Goal: Task Accomplishment & Management: Manage account settings

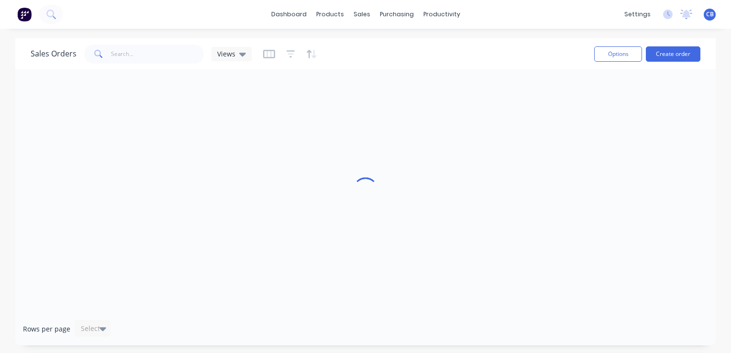
click at [398, 48] on div "Sales Orders Views" at bounding box center [309, 53] width 556 height 23
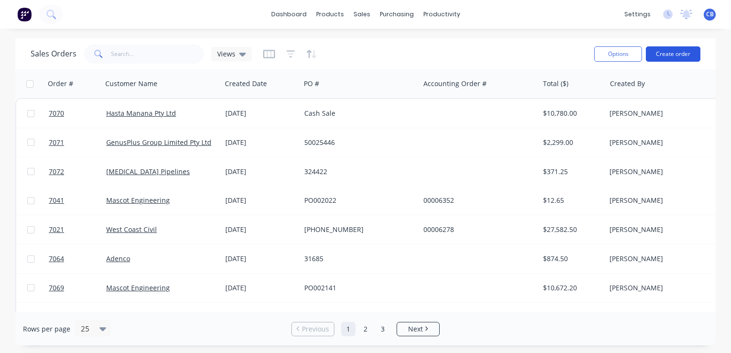
click at [684, 54] on button "Create order" at bounding box center [673, 53] width 55 height 15
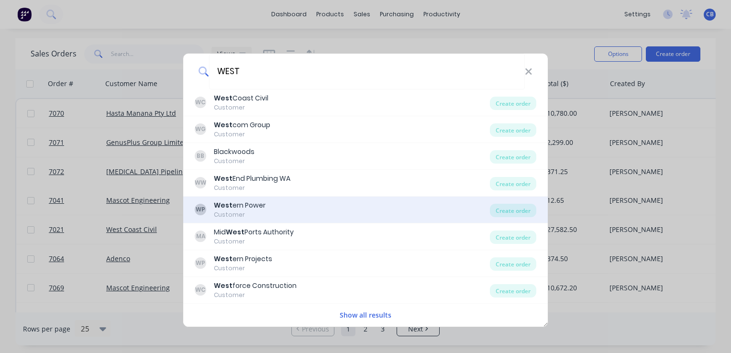
type input "WEST"
click at [295, 213] on div "WP West ern Power Customer" at bounding box center [342, 209] width 295 height 19
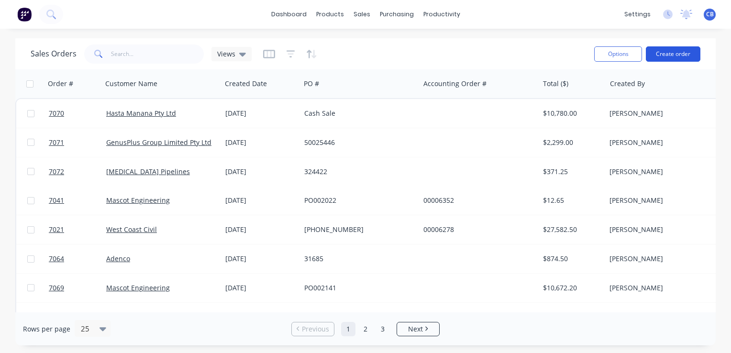
click at [657, 53] on button "Create order" at bounding box center [673, 53] width 55 height 15
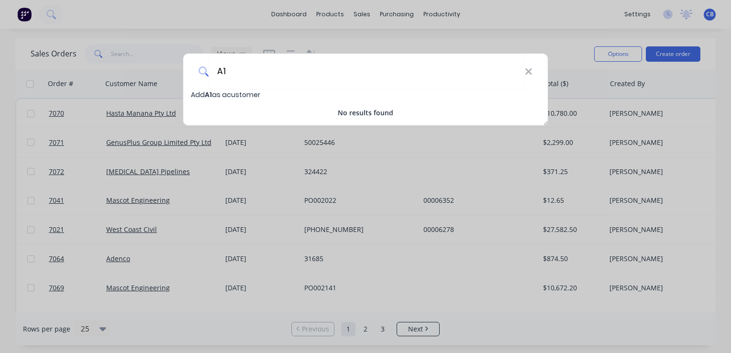
type input "A"
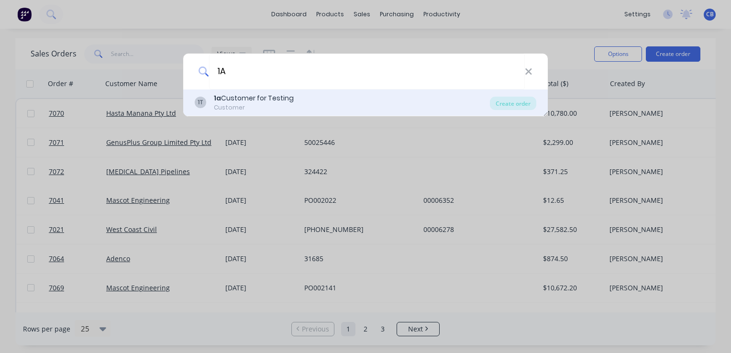
type input "1A"
click at [277, 106] on div "Customer" at bounding box center [254, 107] width 80 height 9
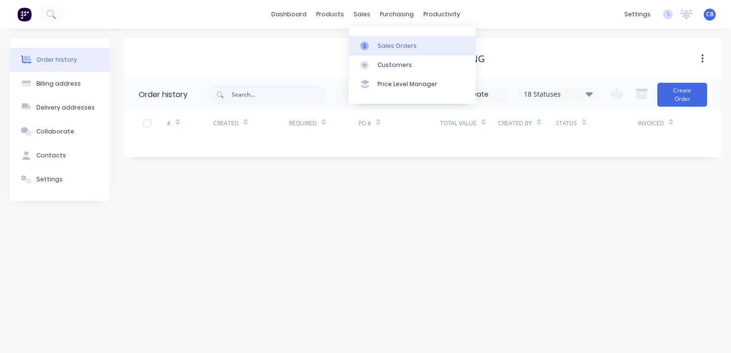
click at [376, 45] on link "Sales Orders" at bounding box center [412, 45] width 127 height 19
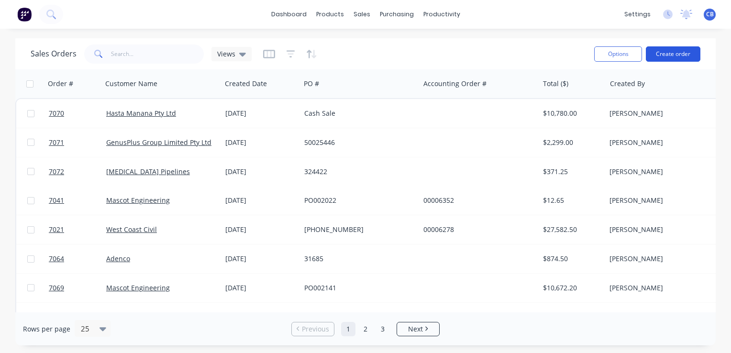
click at [676, 58] on button "Create order" at bounding box center [673, 53] width 55 height 15
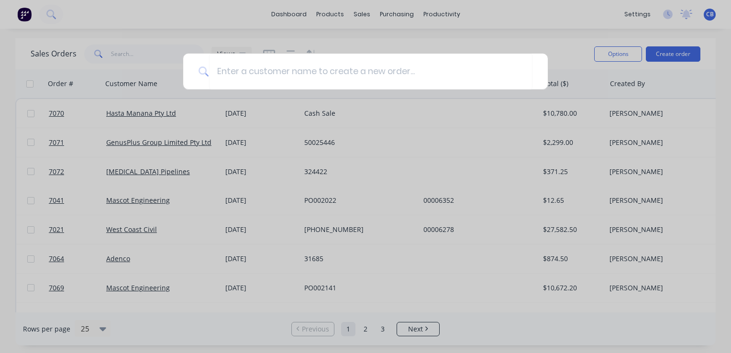
type input "H"
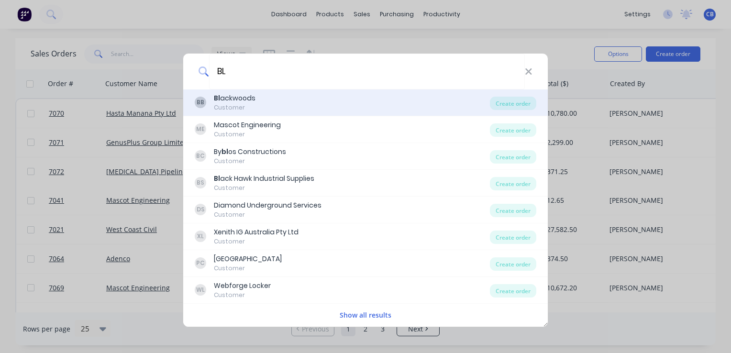
type input "BL"
click at [277, 104] on div "BB Bl ackwoods Customer" at bounding box center [342, 102] width 295 height 19
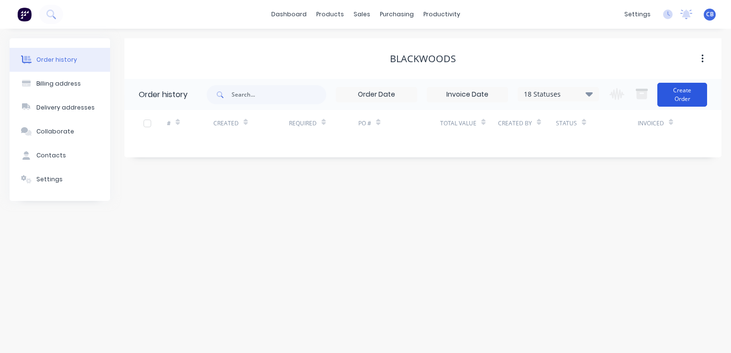
click at [689, 103] on button "Create Order" at bounding box center [682, 95] width 50 height 24
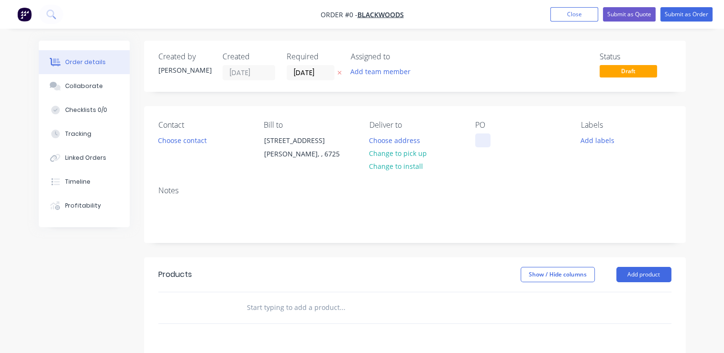
click at [484, 138] on div at bounding box center [482, 140] width 15 height 14
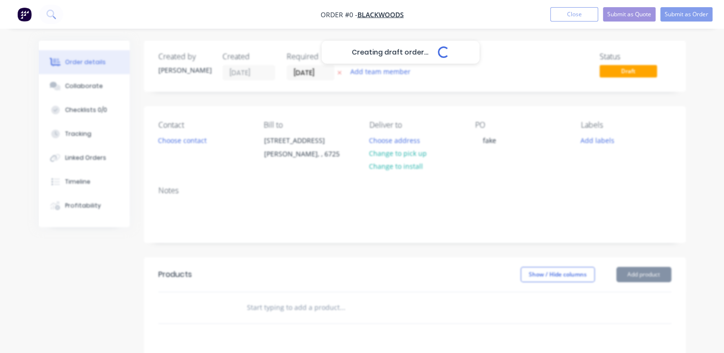
click at [293, 308] on div "Creating draft order... Loading... Order details Collaborate Checklists 0/0 Tra…" at bounding box center [362, 304] width 666 height 527
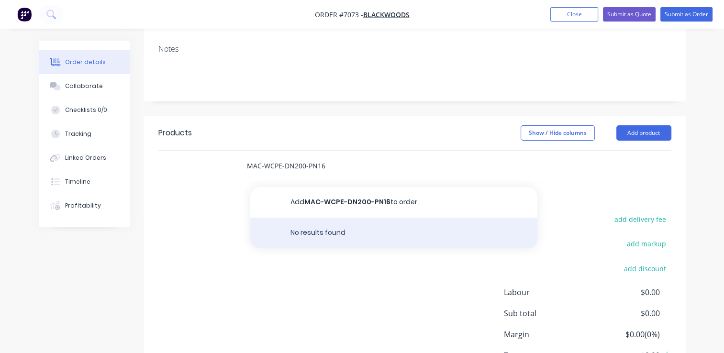
scroll to position [144, 0]
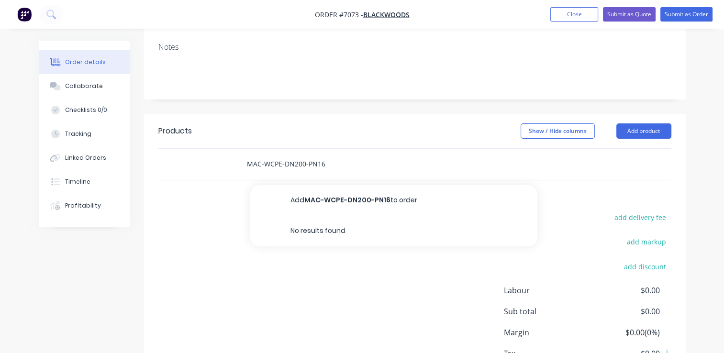
drag, startPoint x: 336, startPoint y: 159, endPoint x: 230, endPoint y: 154, distance: 106.8
click at [253, 158] on input "MAC-WCPE-DN200-PN16" at bounding box center [341, 164] width 191 height 19
type input "M"
paste input "MAC-WCPE-DN200-PN16"
drag, startPoint x: 328, startPoint y: 162, endPoint x: 242, endPoint y: 156, distance: 85.8
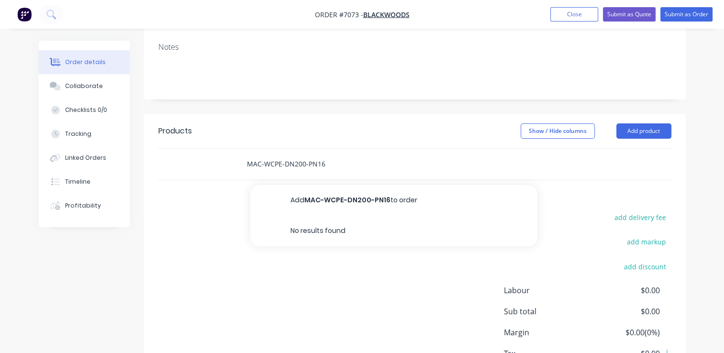
click at [242, 156] on div "MAC-WCPE-DN200-PN16 Add MAC-WCPE-DN200-PN16 to order No results found" at bounding box center [382, 164] width 287 height 19
type input "MAC-WCPE-DN200-PN16"
click at [559, 15] on button "Close" at bounding box center [574, 14] width 48 height 14
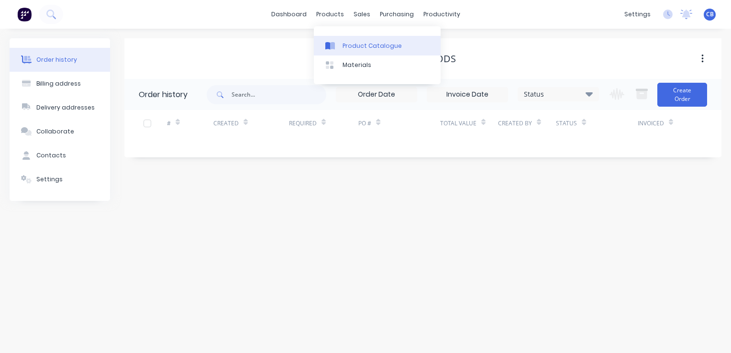
click at [364, 51] on link "Product Catalogue" at bounding box center [377, 45] width 127 height 19
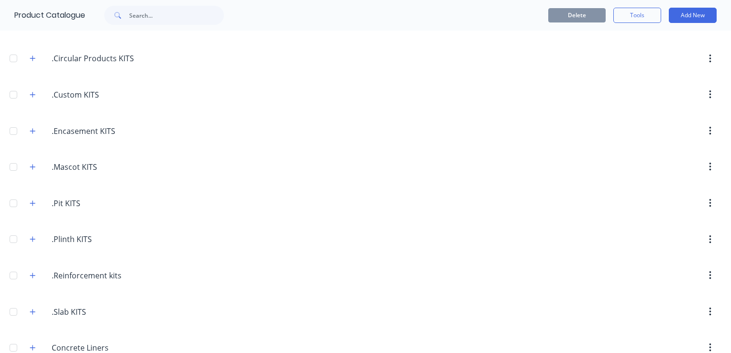
scroll to position [144, 0]
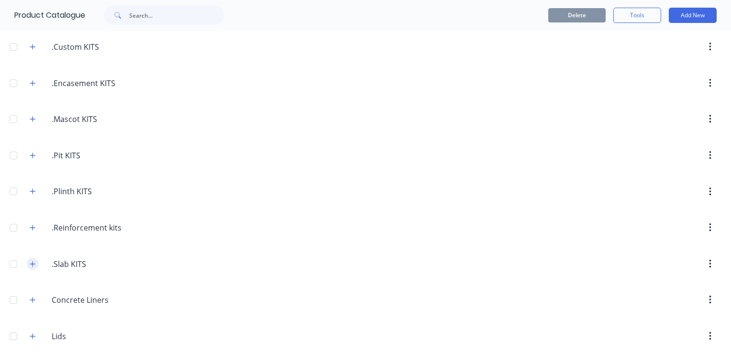
click at [27, 261] on button "button" at bounding box center [33, 264] width 12 height 12
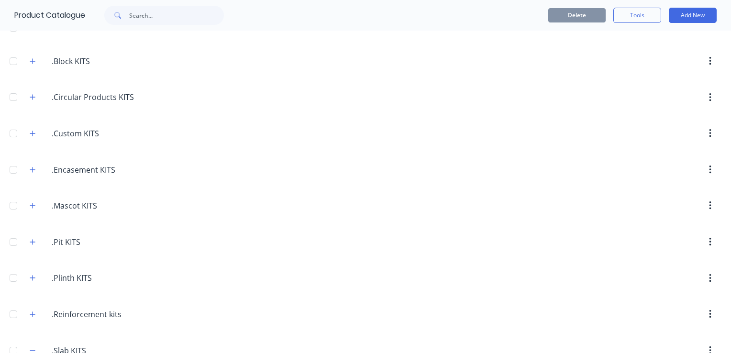
scroll to position [0, 0]
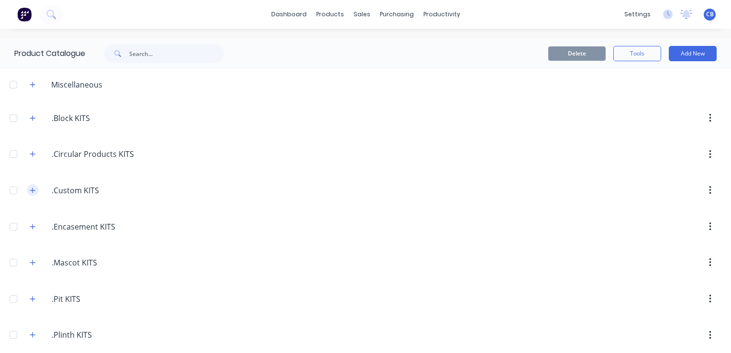
click at [30, 189] on icon "button" at bounding box center [33, 190] width 6 height 7
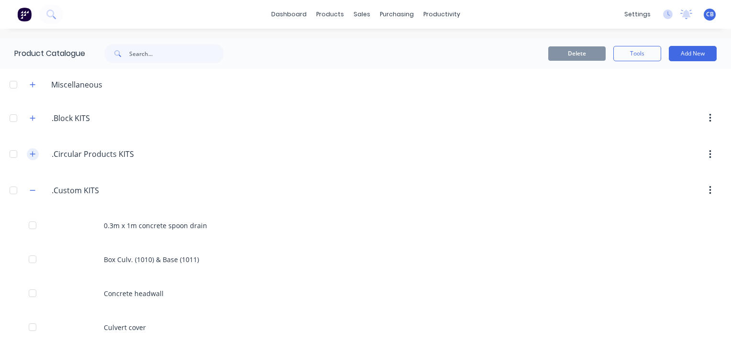
click at [33, 152] on icon "button" at bounding box center [33, 154] width 6 height 7
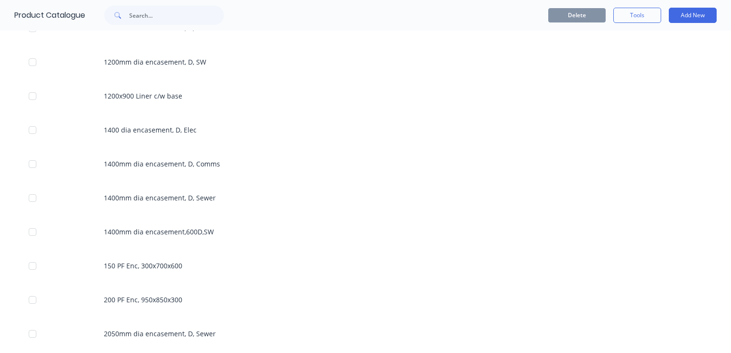
scroll to position [431, 0]
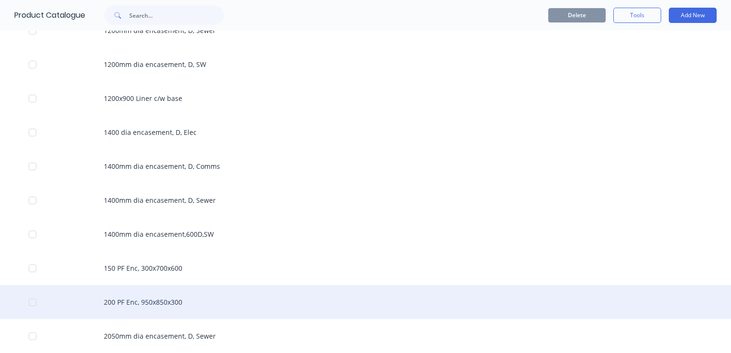
click at [231, 300] on div "200 PF Enc, 950x850x300" at bounding box center [365, 302] width 731 height 34
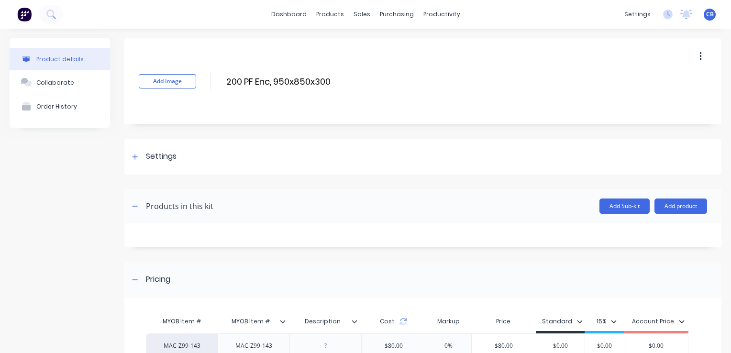
click at [350, 70] on div "Add image 200 PF Enc, 950x850x300 200 PF Enc, 950x850x300 Enter kit name" at bounding box center [422, 81] width 597 height 86
click at [337, 81] on input "200 PF Enc, 950x850x300" at bounding box center [309, 82] width 169 height 14
drag, startPoint x: 337, startPoint y: 81, endPoint x: 188, endPoint y: 103, distance: 150.8
click at [188, 103] on div "Add image 200 PF Enc, 950x850x300 200 PF Enc, 950x850x300 Enter kit name" at bounding box center [422, 81] width 597 height 86
click at [695, 60] on button "button" at bounding box center [700, 56] width 22 height 17
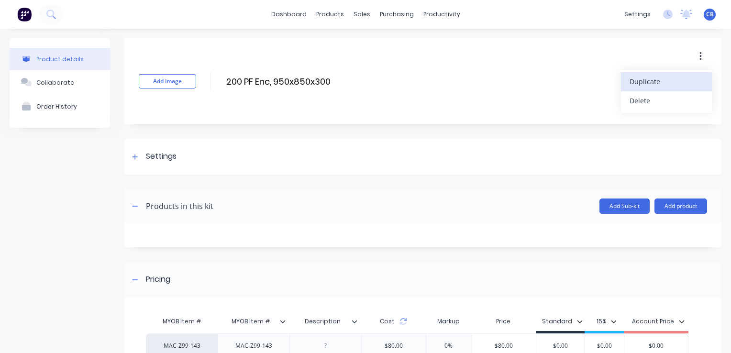
click at [642, 83] on span "Duplicate" at bounding box center [666, 82] width 72 height 10
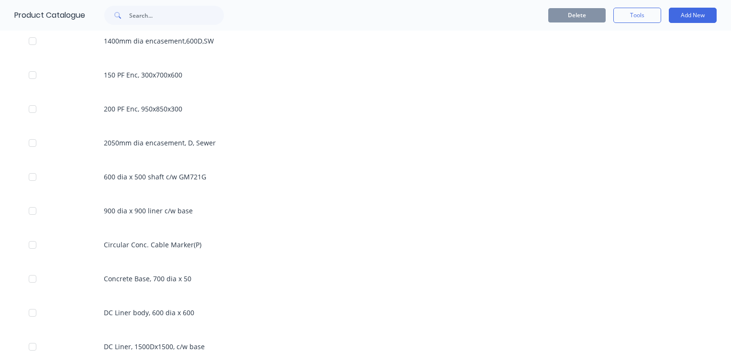
scroll to position [622, 0]
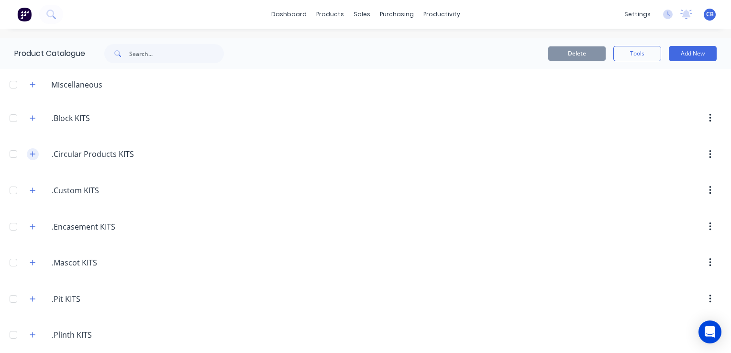
click at [32, 155] on icon "button" at bounding box center [33, 154] width 6 height 7
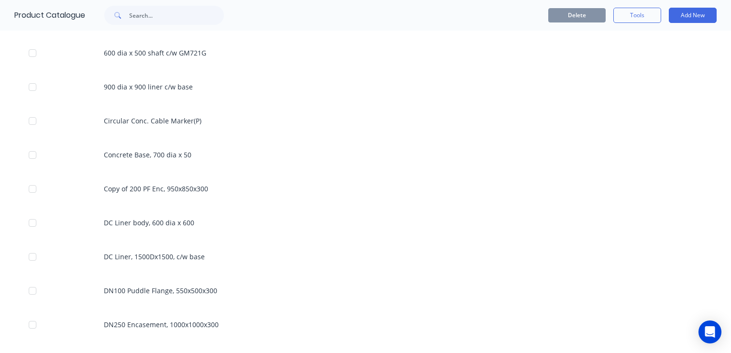
scroll to position [765, 0]
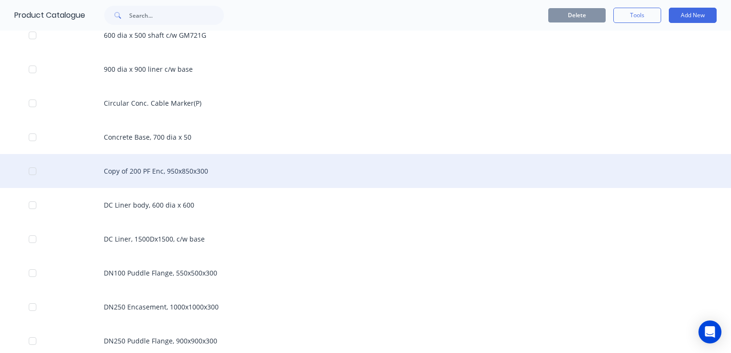
click at [148, 171] on div "Copy of 200 PF Enc, 950x850x300" at bounding box center [365, 171] width 731 height 34
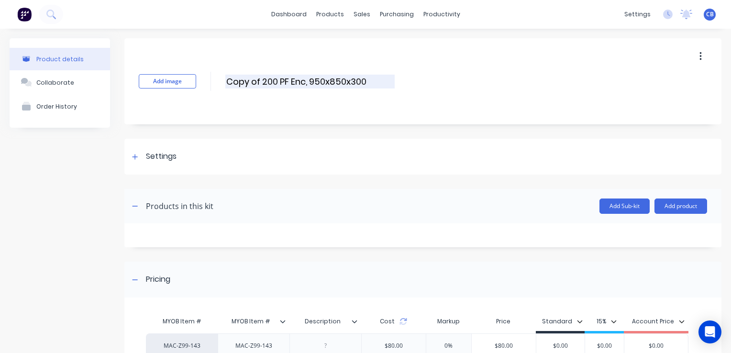
click at [327, 81] on input "Copy of 200 PF Enc, 950x850x300" at bounding box center [309, 82] width 169 height 14
drag, startPoint x: 374, startPoint y: 82, endPoint x: 180, endPoint y: 59, distance: 195.6
click at [180, 59] on div "Add image Copy of 200 PF Enc, 950x850x300 Copy of 200 PF Enc, 950x850x300 Enter…" at bounding box center [422, 81] width 597 height 86
drag, startPoint x: 312, startPoint y: 79, endPoint x: 262, endPoint y: 74, distance: 50.1
click at [262, 75] on input "V" at bounding box center [309, 82] width 169 height 14
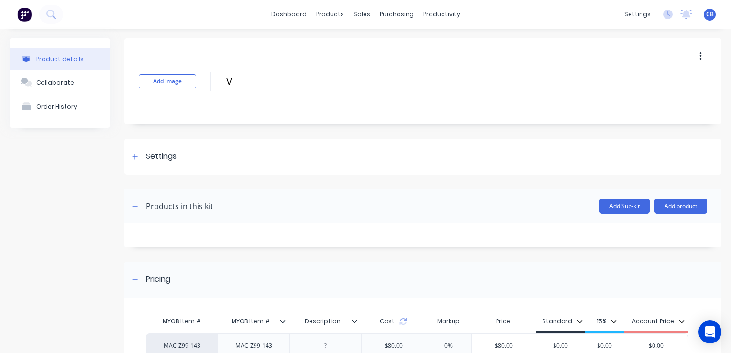
drag, startPoint x: 235, startPoint y: 78, endPoint x: 217, endPoint y: 78, distance: 18.2
click at [217, 78] on div "Add image V V Enter kit name" at bounding box center [422, 81] width 597 height 86
paste input "MAC-WCPE-DN200-PN16"
type input "MAC-WCPE-DN200-PN16"
click at [245, 348] on div "MAC-Z99-143" at bounding box center [254, 346] width 52 height 12
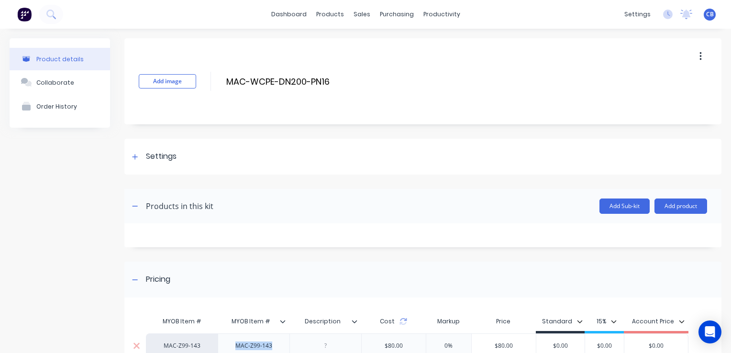
drag, startPoint x: 278, startPoint y: 349, endPoint x: 228, endPoint y: 336, distance: 51.9
click at [228, 336] on div "MAC-Z99-143" at bounding box center [254, 345] width 72 height 25
paste div
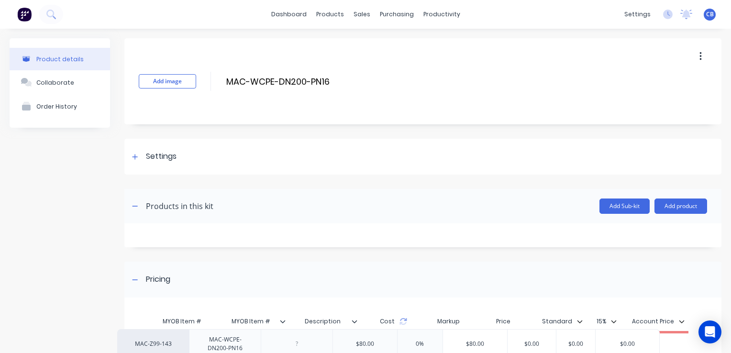
drag, startPoint x: 188, startPoint y: 346, endPoint x: 163, endPoint y: 342, distance: 26.2
click at [163, 342] on div "MAC-Z99-143 MAC-WCPE-DN200-PN16 $80.00 0% $80.00 $0.00 $0.00 $0.00" at bounding box center [420, 348] width 548 height 30
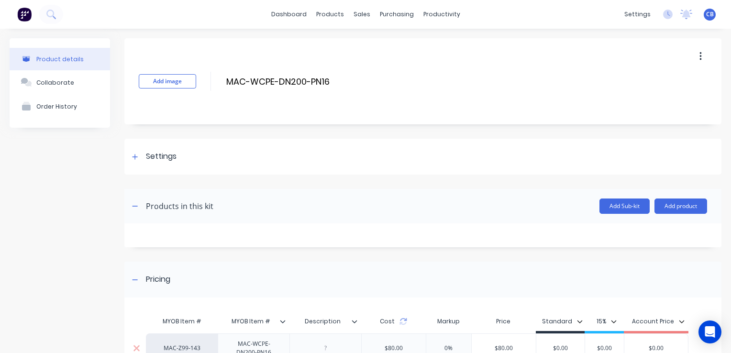
click at [175, 349] on div "MAC-Z99-143" at bounding box center [182, 348] width 53 height 9
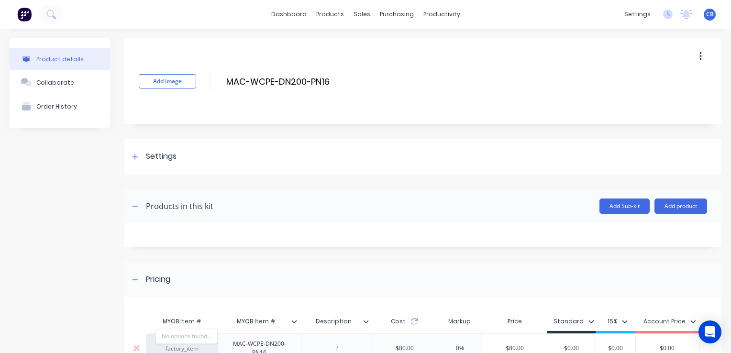
paste input "MAC-WCPE-DN200-PN16"
type input "MAC-WCPE-DN200-PN16"
click at [205, 333] on button "MAC-WCPE-DN200-PN16" at bounding box center [195, 336] width 79 height 14
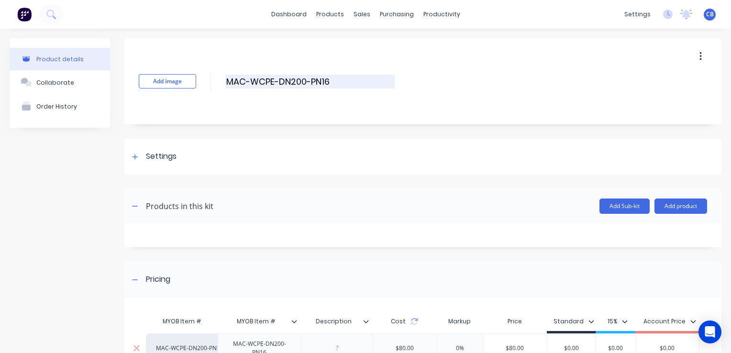
click at [337, 83] on input "MAC-WCPE-DN200-PN16" at bounding box center [309, 82] width 169 height 14
drag, startPoint x: 329, startPoint y: 81, endPoint x: 249, endPoint y: 74, distance: 80.2
click at [249, 75] on input "MAC-WCPE-DN200-PN16" at bounding box center [309, 82] width 169 height 14
type input "M"
type input "d"
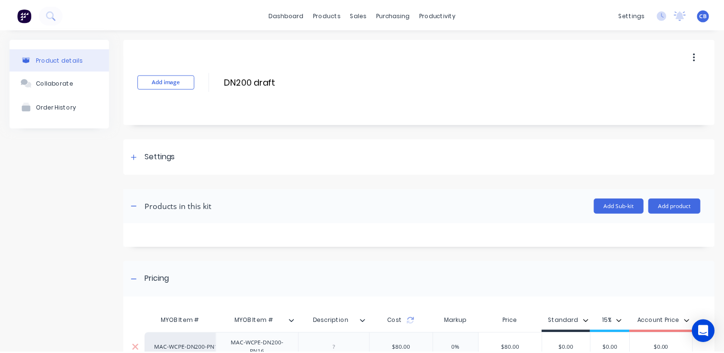
scroll to position [101, 0]
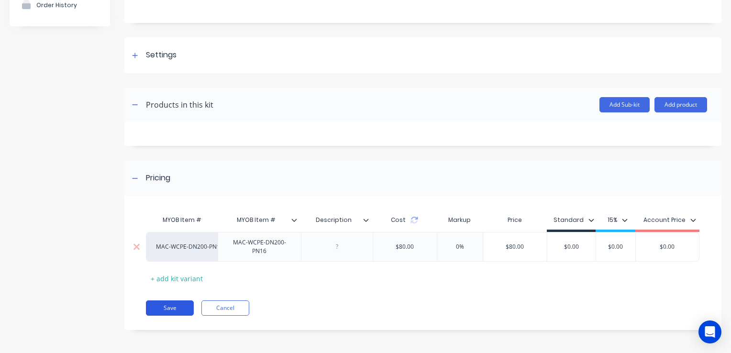
type input "DN200 draft"
click at [168, 312] on button "Save" at bounding box center [170, 307] width 48 height 15
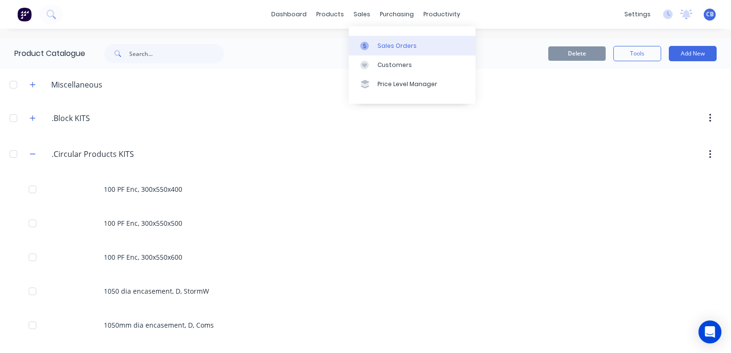
click at [386, 49] on div "Sales Orders" at bounding box center [396, 46] width 39 height 9
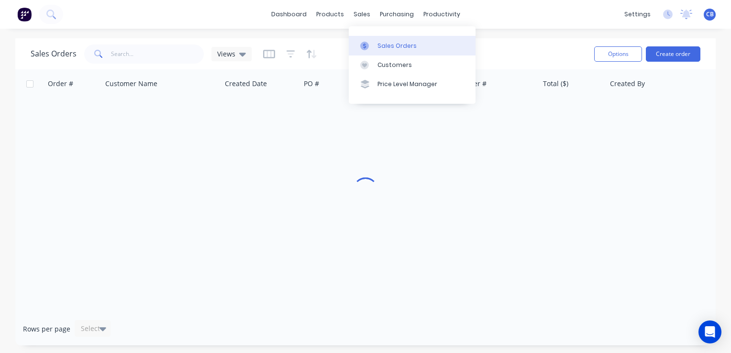
click at [402, 47] on div "Sales Orders" at bounding box center [396, 46] width 39 height 9
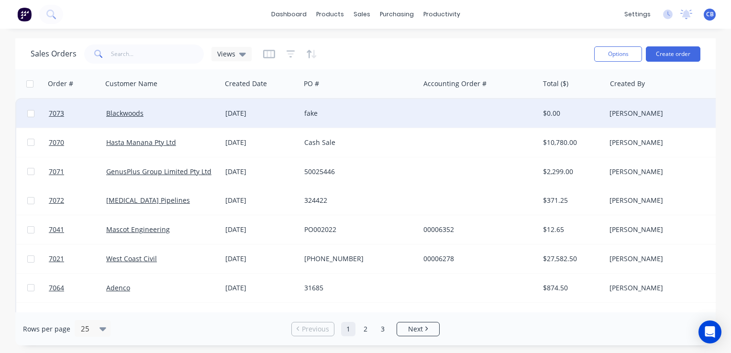
click at [343, 119] on div "fake" at bounding box center [359, 113] width 119 height 29
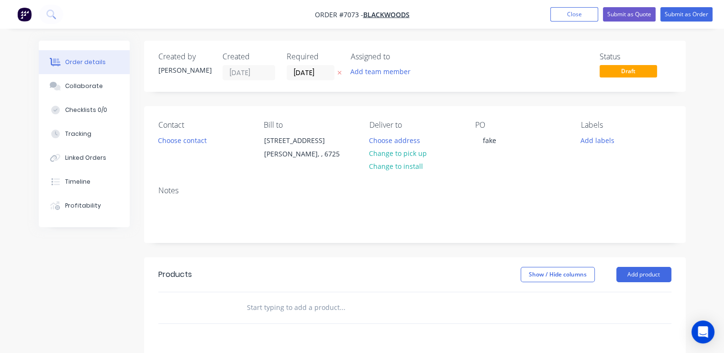
click at [348, 303] on input "text" at bounding box center [341, 307] width 191 height 19
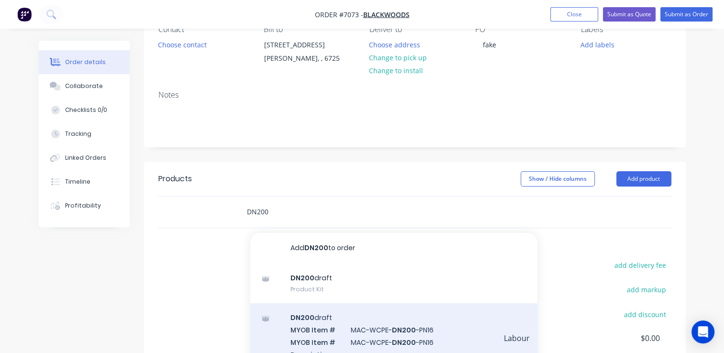
scroll to position [191, 0]
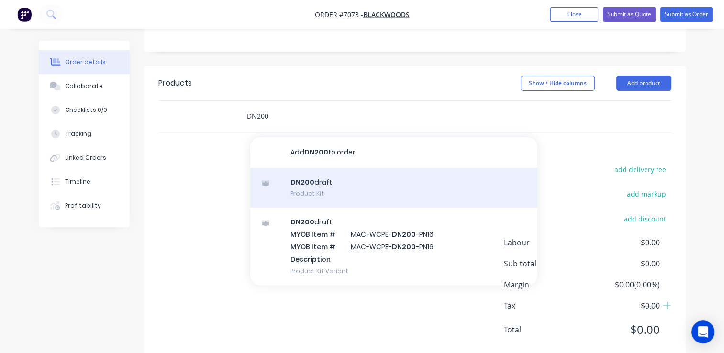
type input "DN200"
click at [350, 192] on div "DN200 draft Product Kit" at bounding box center [393, 188] width 287 height 40
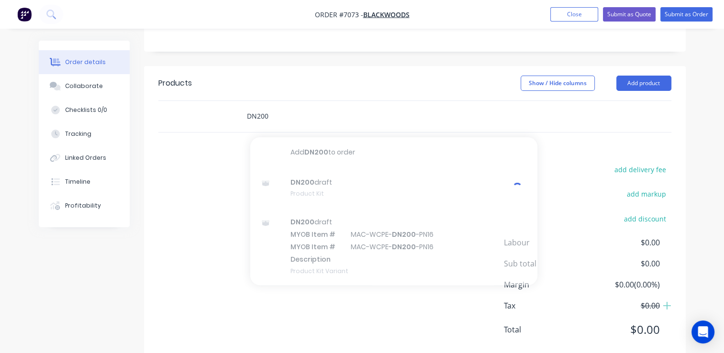
click at [348, 116] on input "DN200" at bounding box center [341, 116] width 191 height 19
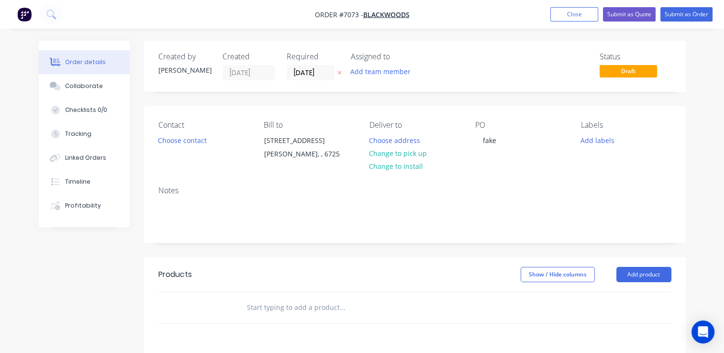
scroll to position [48, 0]
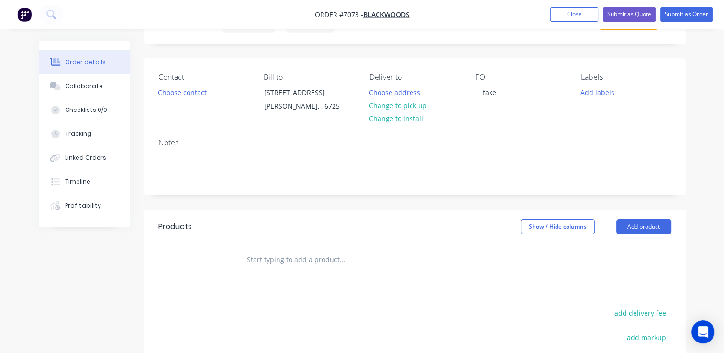
click at [335, 265] on input "text" at bounding box center [341, 259] width 191 height 19
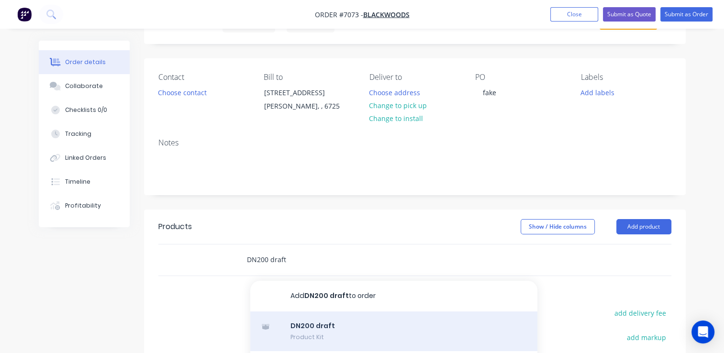
type input "DN200 draft"
click at [348, 336] on div "DN200 draft Product Kit" at bounding box center [393, 331] width 287 height 40
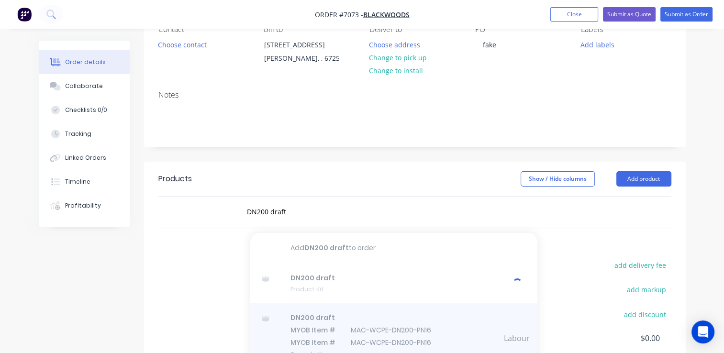
scroll to position [144, 0]
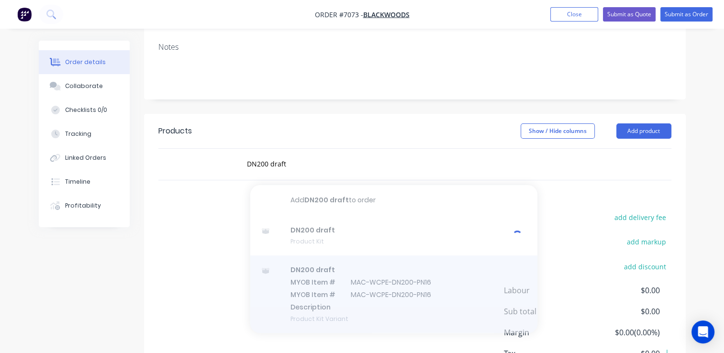
click at [398, 303] on div at bounding box center [393, 293] width 287 height 77
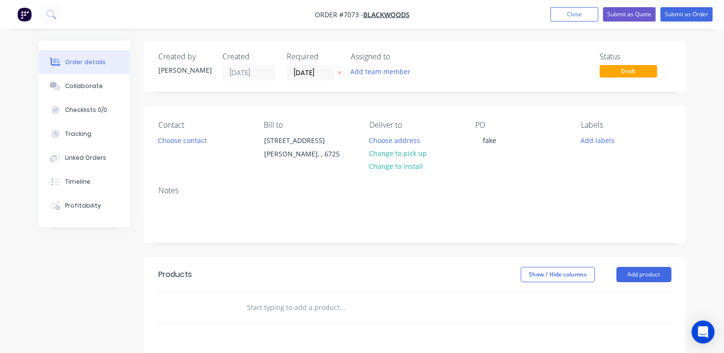
click at [332, 309] on input "text" at bounding box center [341, 307] width 191 height 19
drag, startPoint x: 281, startPoint y: 297, endPoint x: 264, endPoint y: 301, distance: 17.8
click at [268, 301] on div "DN2" at bounding box center [407, 307] width 344 height 31
drag, startPoint x: 264, startPoint y: 301, endPoint x: 222, endPoint y: 301, distance: 41.6
click at [222, 301] on div "DN2 Add DN2 to order DN2 250x0.68m Skid Joint Liner MYOB Item # MAC-SJL2250-0.6…" at bounding box center [414, 307] width 513 height 31
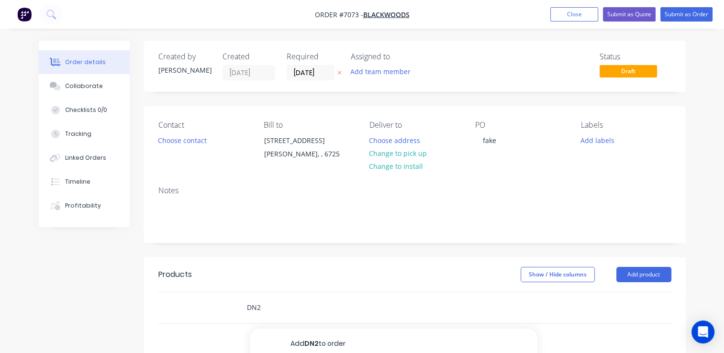
paste input "MAC-WCPE-DN200-PN16"
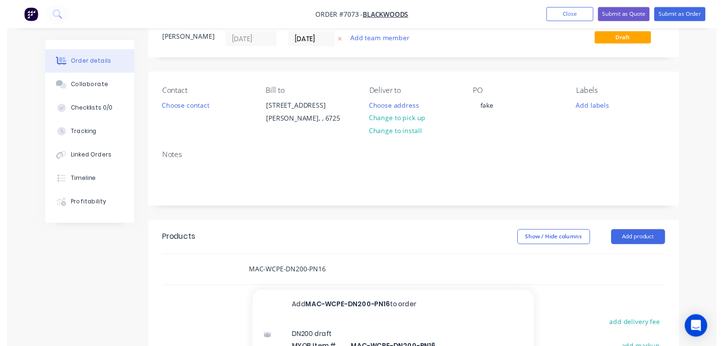
scroll to position [96, 0]
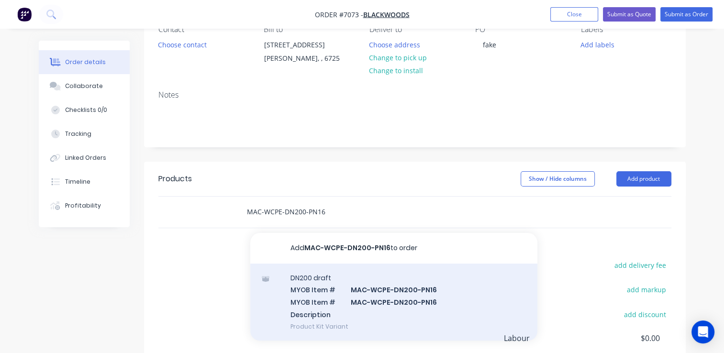
type input "MAC-WCPE-DN200-PN16"
click at [435, 309] on div "DN200 draft MYOB Item # MAC-WCPE-DN200-PN16 MYOB Item # MAC-WCPE-DN200-PN16 Des…" at bounding box center [393, 302] width 287 height 77
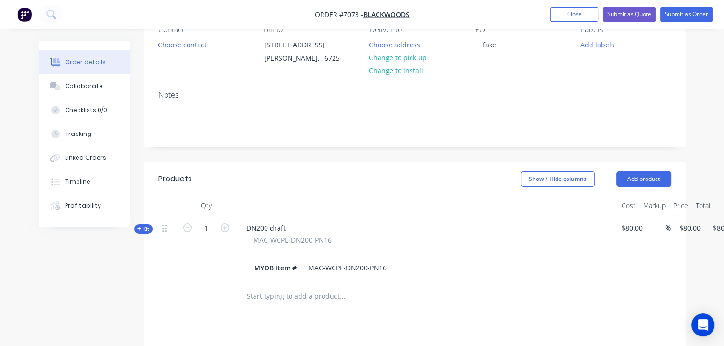
scroll to position [96, 37]
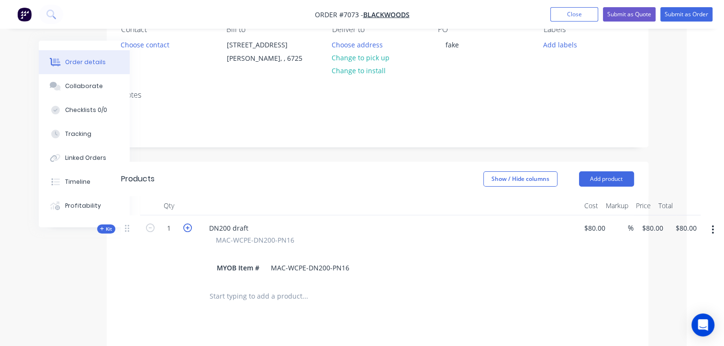
click at [189, 227] on icon "button" at bounding box center [187, 227] width 9 height 9
type input "2"
type input "$0.00"
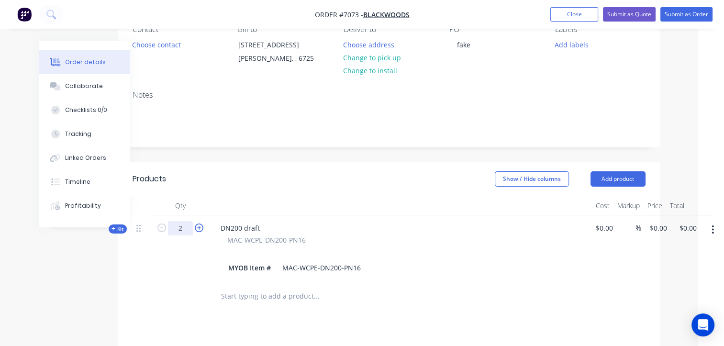
click at [189, 227] on input "2" at bounding box center [180, 228] width 25 height 14
click at [201, 232] on form "2" at bounding box center [180, 227] width 50 height 14
click at [201, 230] on icon "button" at bounding box center [199, 227] width 9 height 9
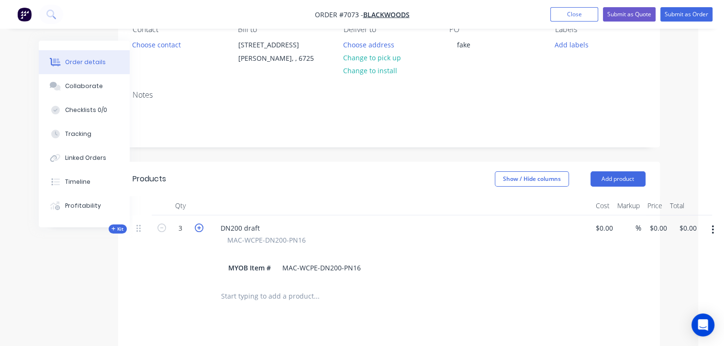
type input "4"
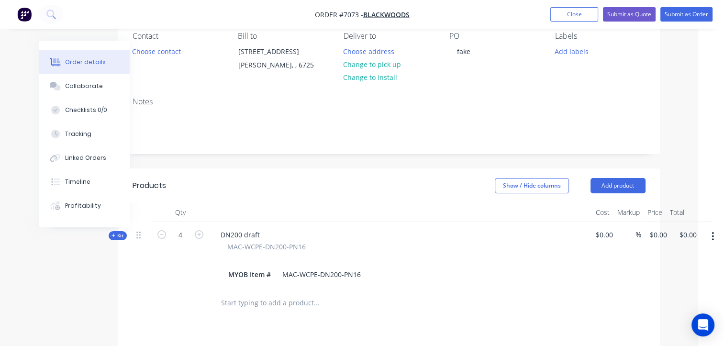
scroll to position [0, 26]
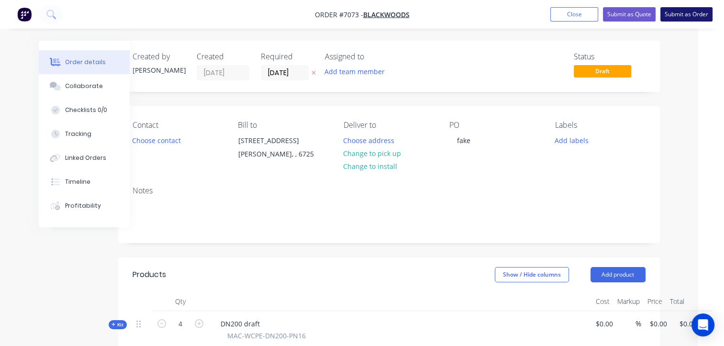
click at [687, 17] on button "Submit as Order" at bounding box center [686, 14] width 52 height 14
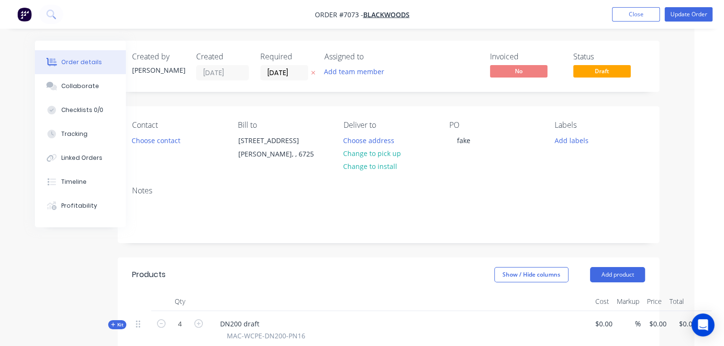
scroll to position [0, 0]
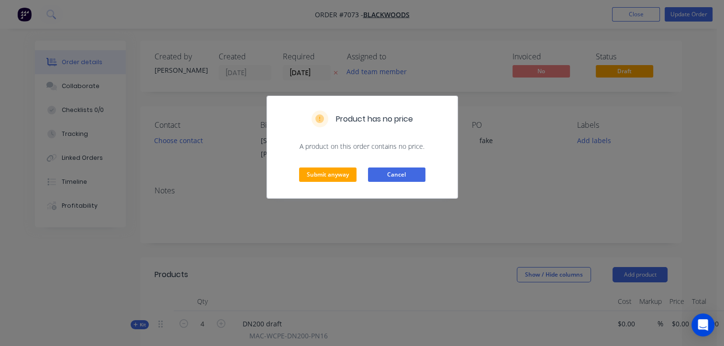
click at [402, 176] on button "Cancel" at bounding box center [396, 174] width 57 height 14
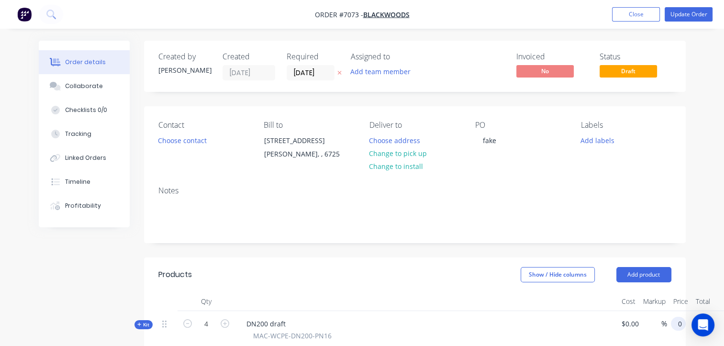
click at [671, 323] on div "Kit 4 DN200 draft MAC-WCPE-DN200-PN16 MYOB Item # MAC-WCPE-DN200-PN16 $0.00 % 0…" at bounding box center [414, 344] width 513 height 66
type input "$100.00"
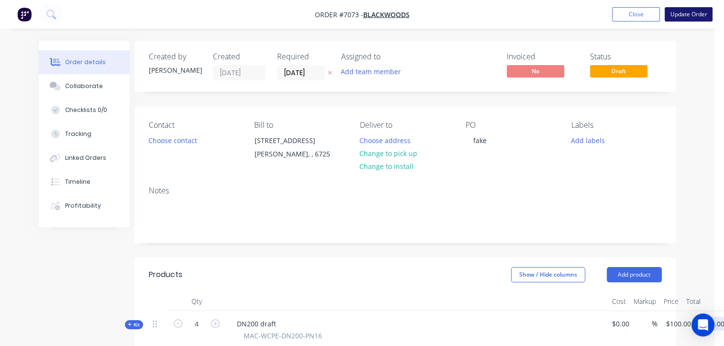
type input "$400.00"
click at [677, 11] on button "Update Order" at bounding box center [688, 14] width 48 height 14
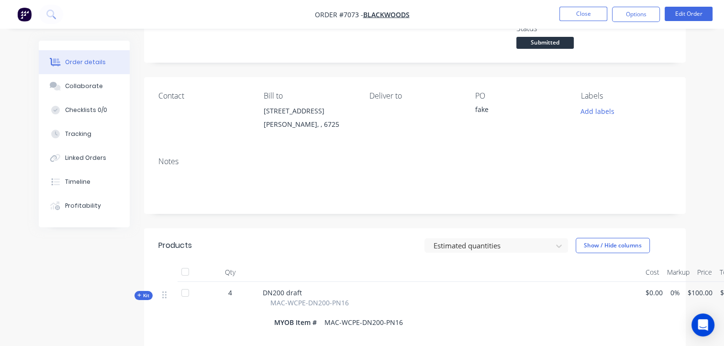
scroll to position [0, 0]
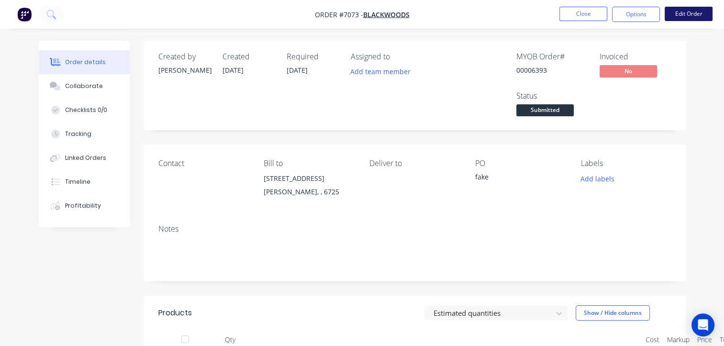
click at [686, 11] on button "Edit Order" at bounding box center [688, 14] width 48 height 14
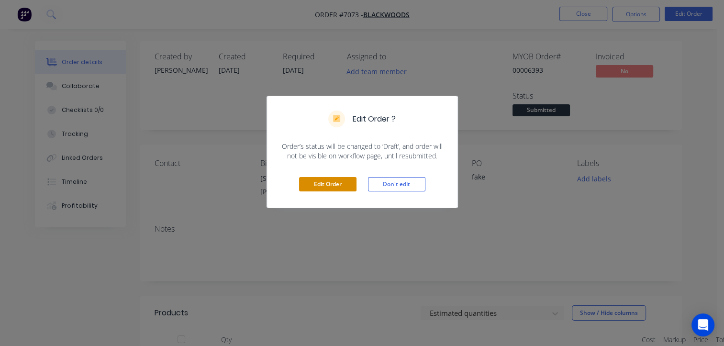
click at [328, 178] on button "Edit Order" at bounding box center [327, 184] width 57 height 14
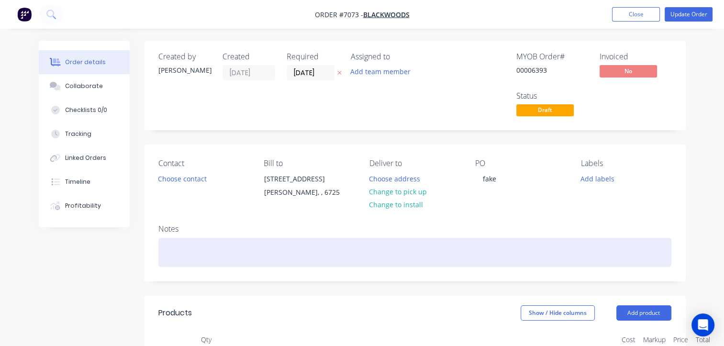
scroll to position [48, 0]
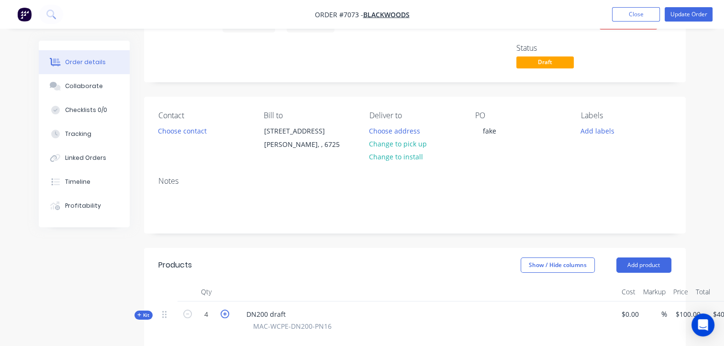
click at [222, 312] on icon "button" at bounding box center [225, 314] width 9 height 9
type input "5"
type input "$0.00"
click at [222, 312] on icon "button" at bounding box center [225, 314] width 9 height 9
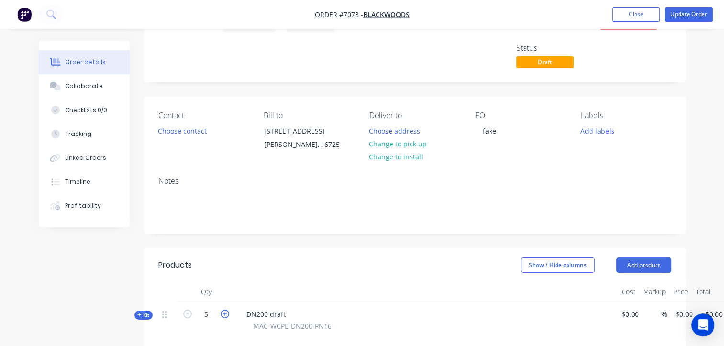
type input "6"
click at [487, 236] on div "Created by [PERSON_NAME] Created [DATE] Required [DATE] Assigned to Add team me…" at bounding box center [415, 310] width 542 height 635
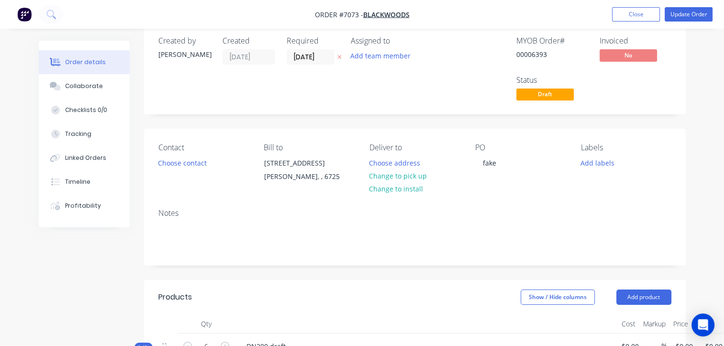
scroll to position [0, 0]
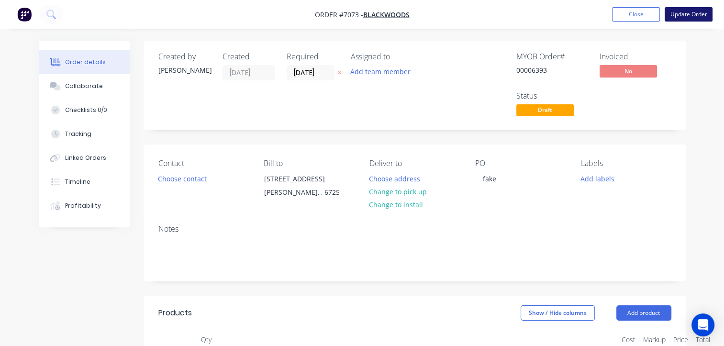
click at [688, 13] on button "Update Order" at bounding box center [688, 14] width 48 height 14
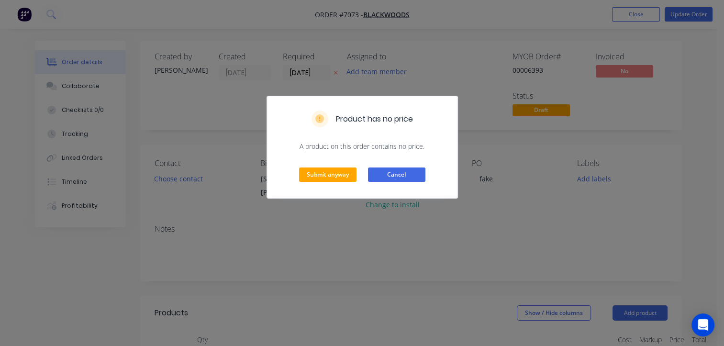
click at [407, 175] on button "Cancel" at bounding box center [396, 174] width 57 height 14
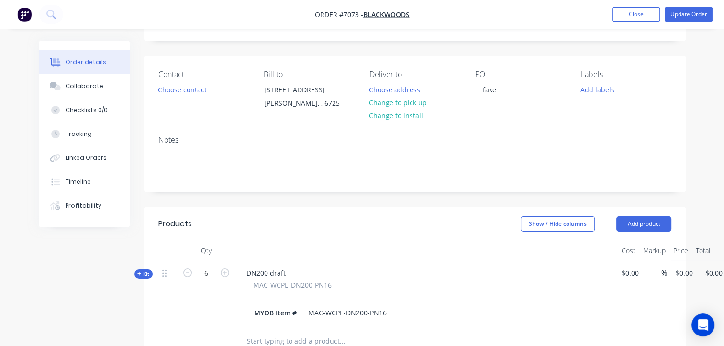
scroll to position [96, 0]
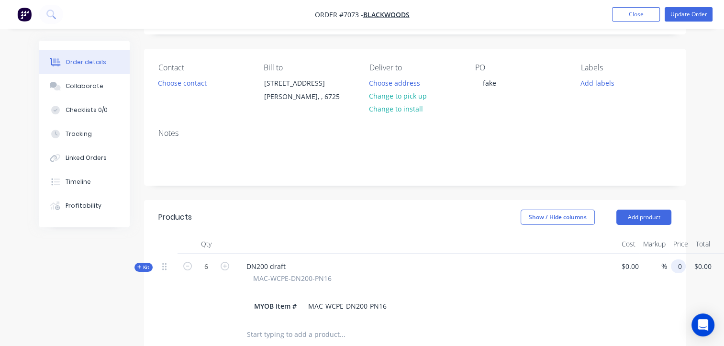
click at [673, 264] on div "0 0" at bounding box center [678, 266] width 15 height 14
type input "$100.00"
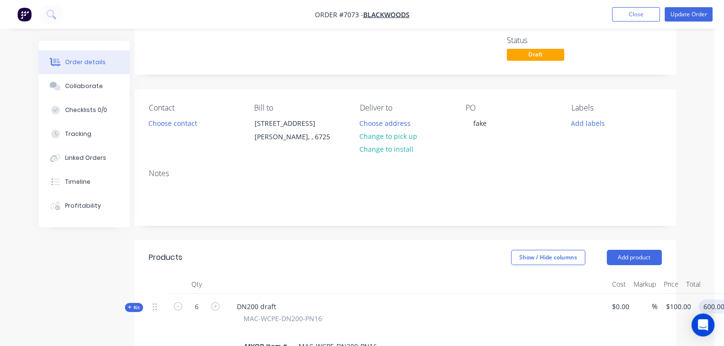
scroll to position [0, 10]
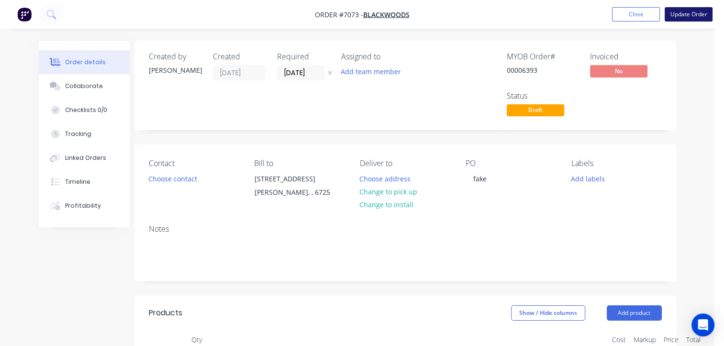
type input "$600.00"
click at [683, 12] on button "Update Order" at bounding box center [688, 14] width 48 height 14
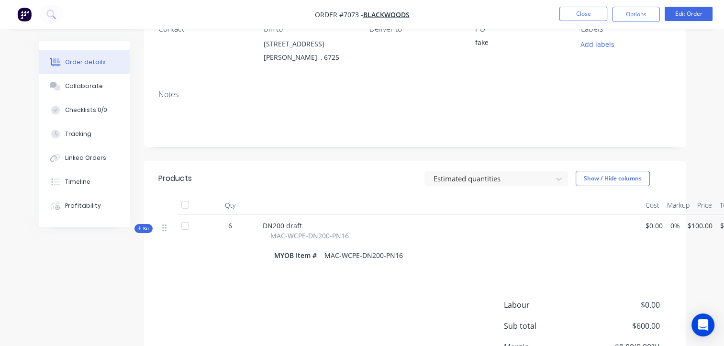
scroll to position [0, 0]
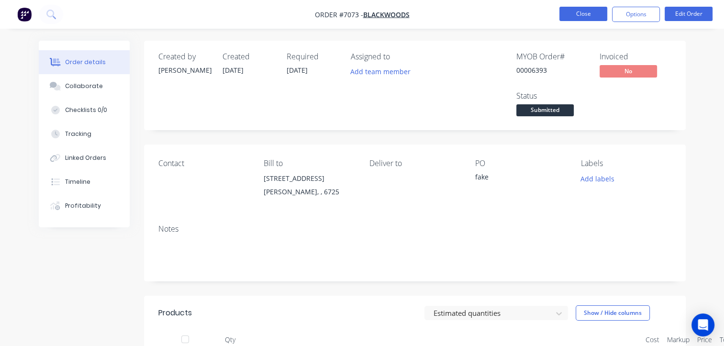
click at [576, 11] on button "Close" at bounding box center [583, 14] width 48 height 14
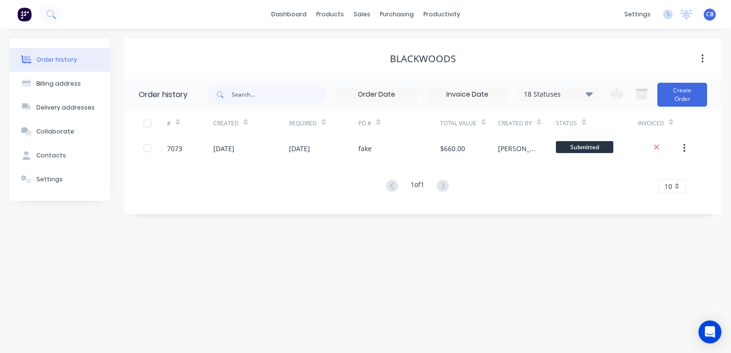
click at [703, 58] on icon "button" at bounding box center [702, 59] width 2 height 9
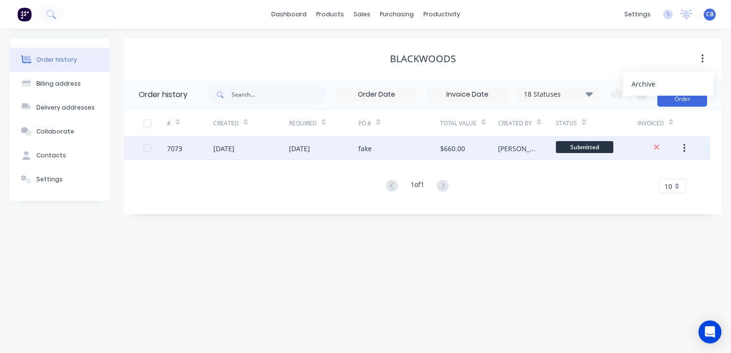
click at [502, 148] on div "[PERSON_NAME]" at bounding box center [517, 149] width 39 height 10
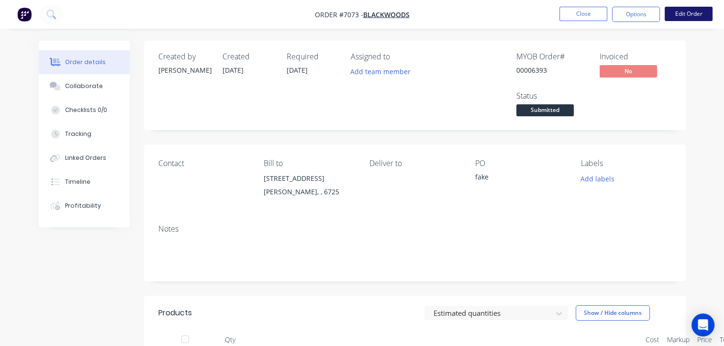
click at [680, 13] on button "Edit Order" at bounding box center [688, 14] width 48 height 14
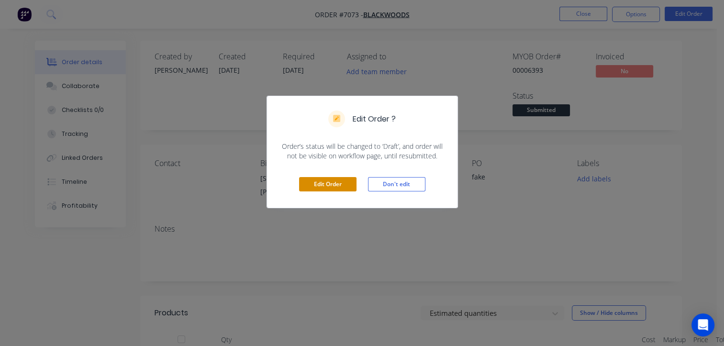
click at [330, 183] on button "Edit Order" at bounding box center [327, 184] width 57 height 14
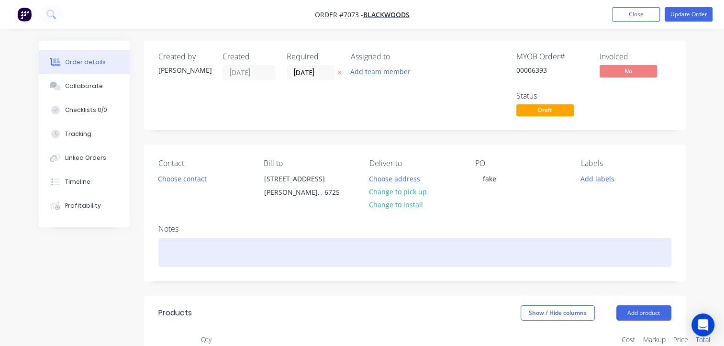
scroll to position [124, 0]
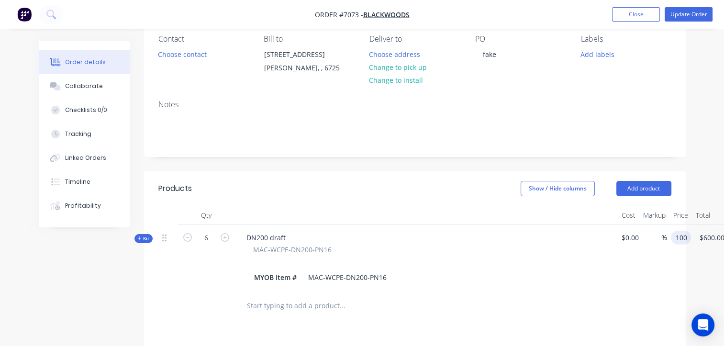
click at [680, 235] on input "100" at bounding box center [683, 238] width 16 height 14
type input "$0.00"
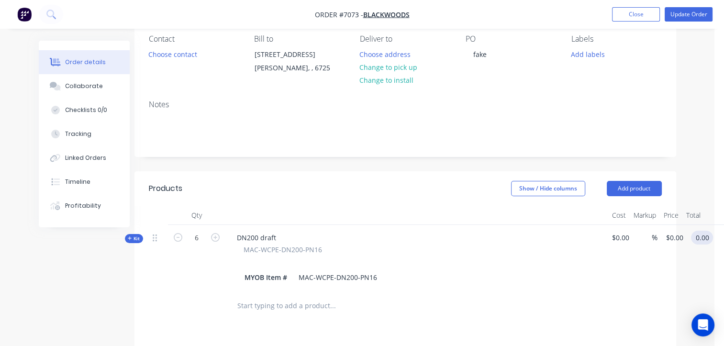
scroll to position [124, 22]
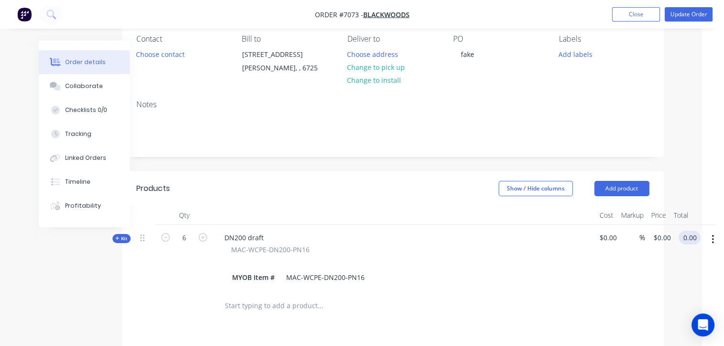
type input "$0.00"
click at [714, 242] on button "button" at bounding box center [716, 239] width 22 height 17
click at [666, 342] on div "Delete" at bounding box center [683, 341] width 74 height 14
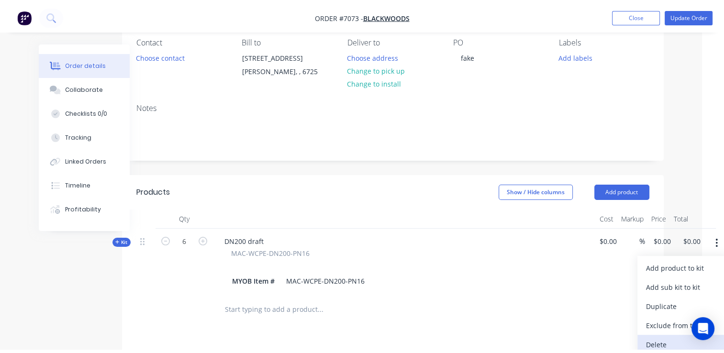
scroll to position [124, 0]
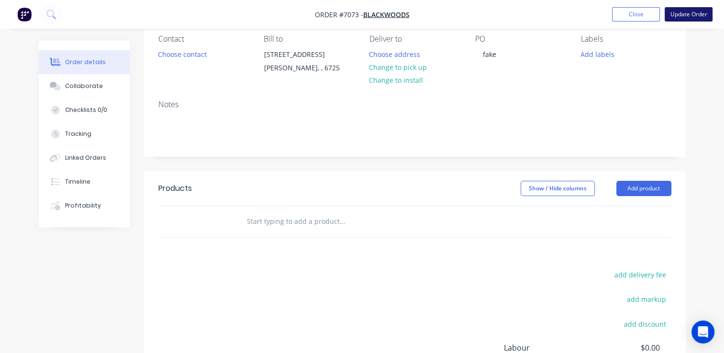
click at [681, 17] on button "Update Order" at bounding box center [688, 14] width 48 height 14
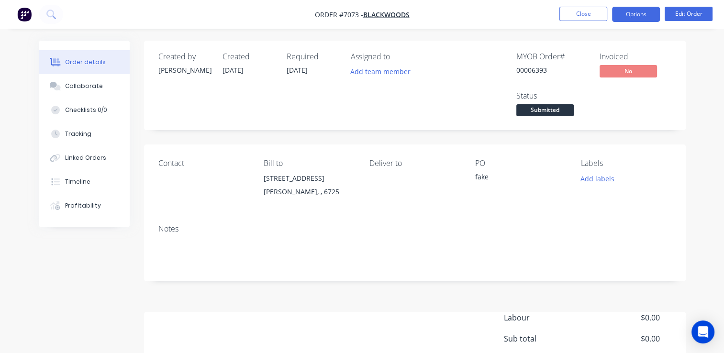
click at [630, 12] on button "Options" at bounding box center [636, 14] width 48 height 15
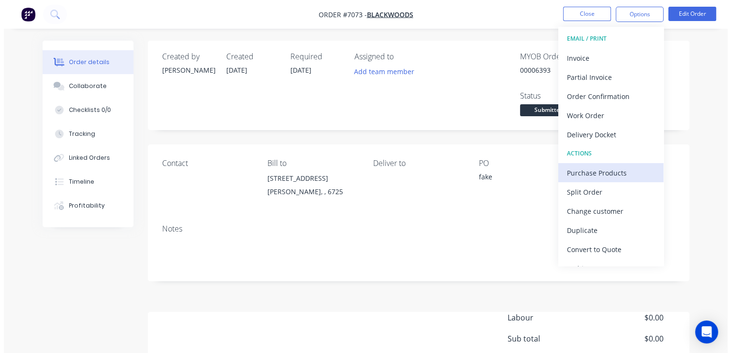
scroll to position [14, 0]
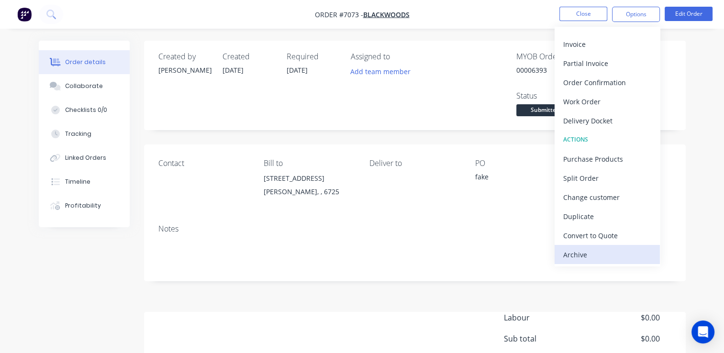
click at [620, 255] on div "Archive" at bounding box center [607, 255] width 88 height 14
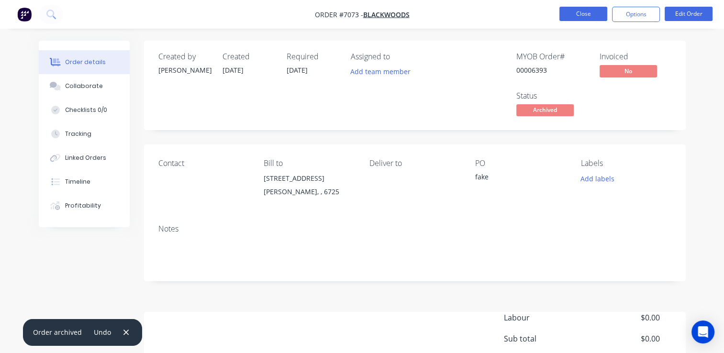
click at [586, 20] on button "Close" at bounding box center [583, 14] width 48 height 14
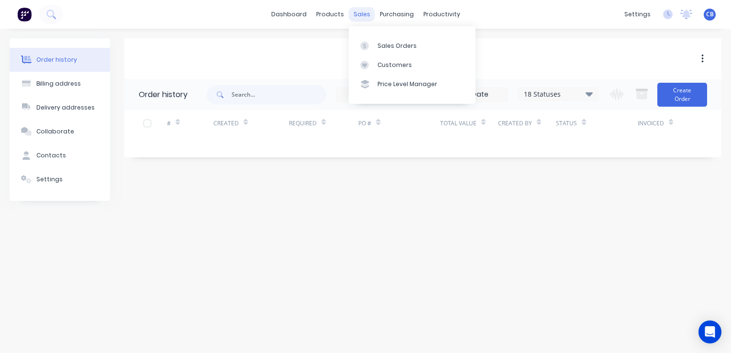
click at [349, 18] on div "sales" at bounding box center [362, 14] width 26 height 14
click at [401, 44] on div "Sales Orders" at bounding box center [396, 46] width 39 height 9
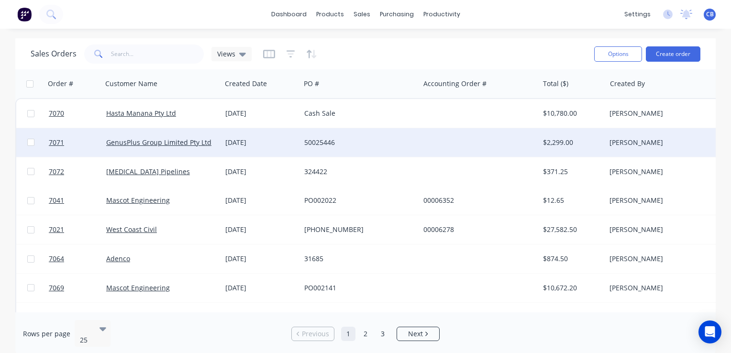
scroll to position [0, 0]
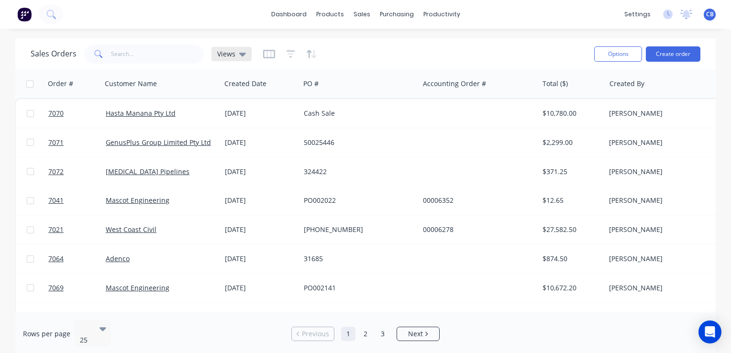
click at [239, 53] on icon at bounding box center [242, 55] width 7 height 4
click at [381, 55] on div "Sales Orders Views" at bounding box center [309, 53] width 556 height 23
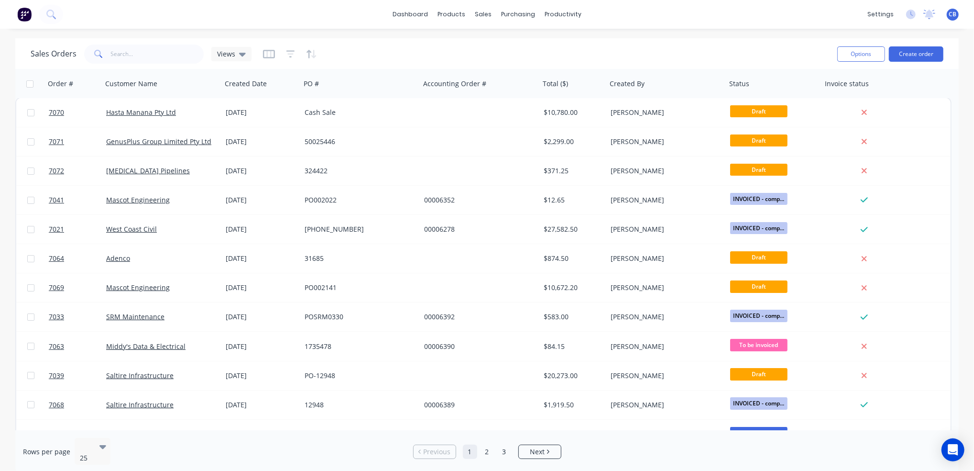
scroll to position [1, 0]
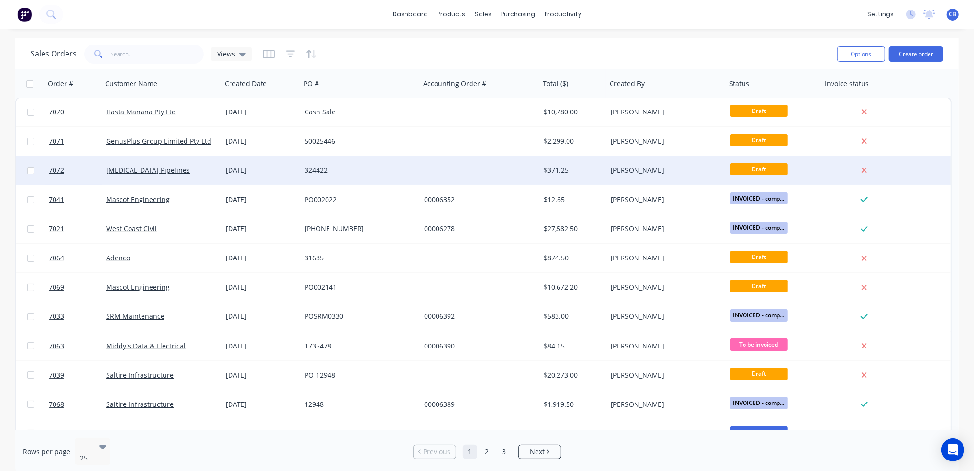
drag, startPoint x: 698, startPoint y: 0, endPoint x: 422, endPoint y: 177, distance: 328.3
click at [422, 177] on div at bounding box center [481, 170] width 120 height 29
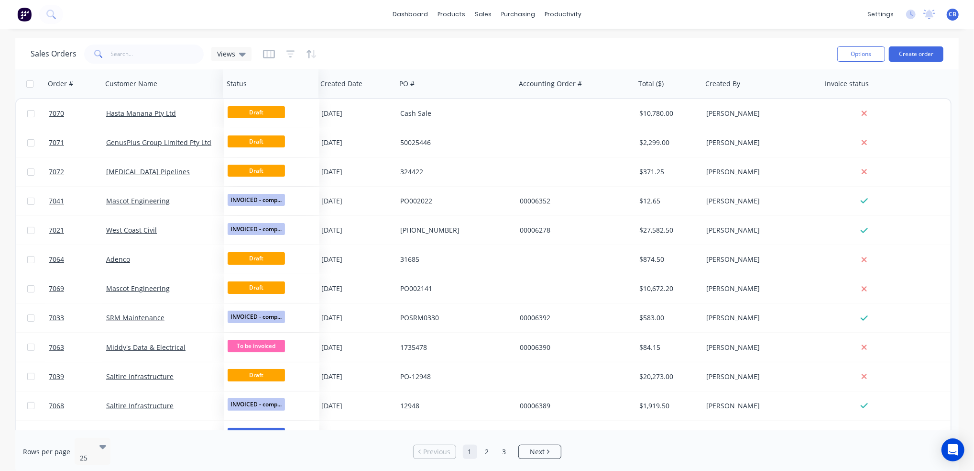
drag, startPoint x: 766, startPoint y: 89, endPoint x: 264, endPoint y: 67, distance: 503.3
click at [264, 67] on div "Sales Orders Views Options Create order Order # Customer Name Created Date PO #…" at bounding box center [487, 255] width 944 height 435
click at [240, 50] on icon at bounding box center [242, 54] width 7 height 11
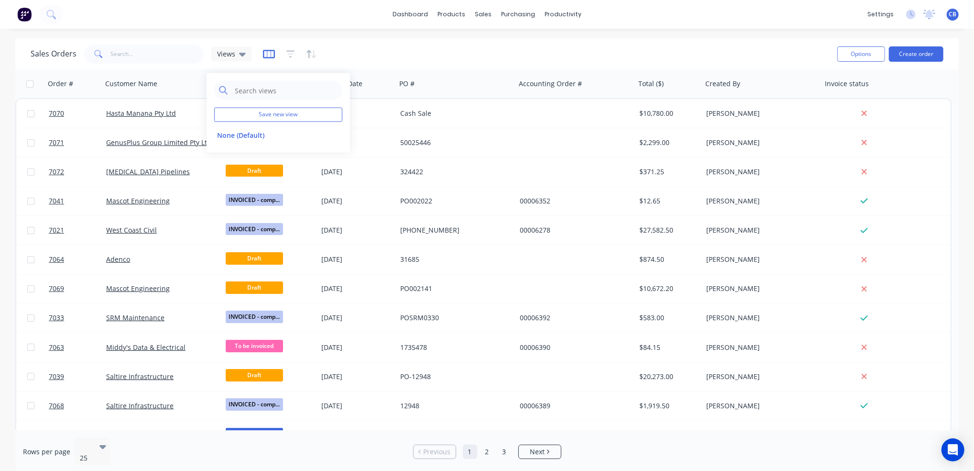
click at [268, 58] on icon "button" at bounding box center [269, 54] width 12 height 10
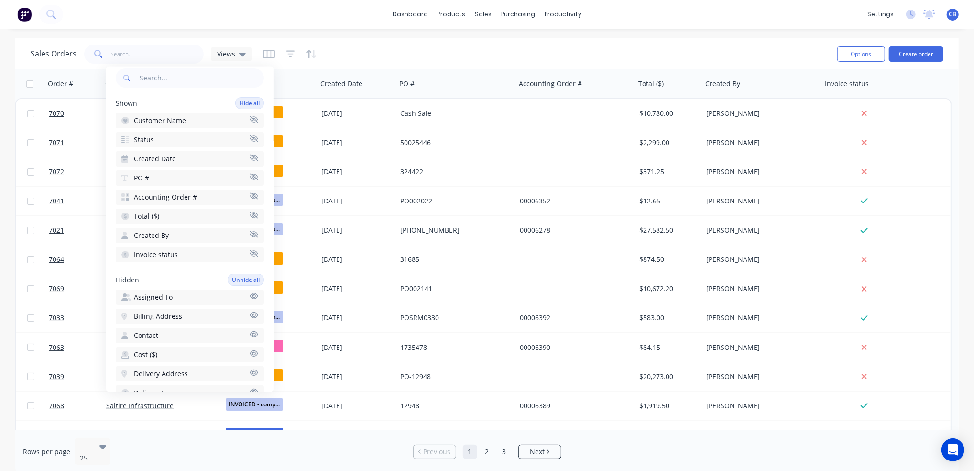
scroll to position [255, 0]
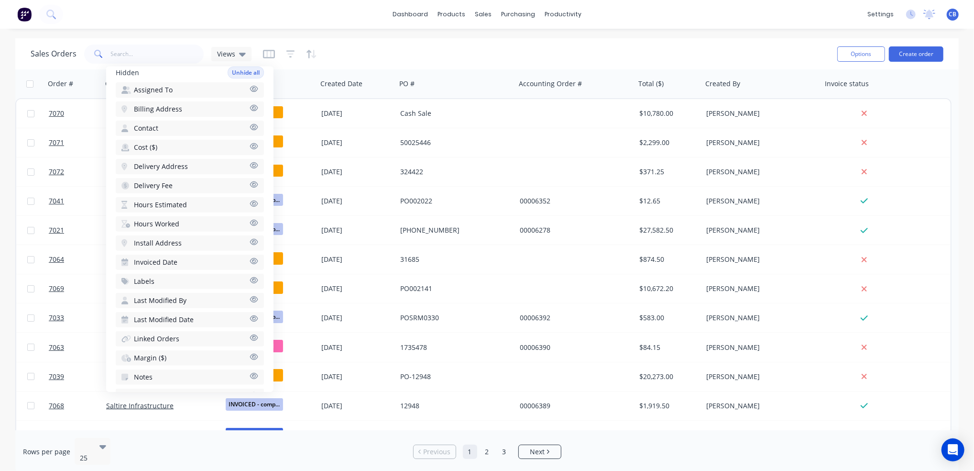
click at [169, 274] on button "Labels" at bounding box center [190, 281] width 148 height 15
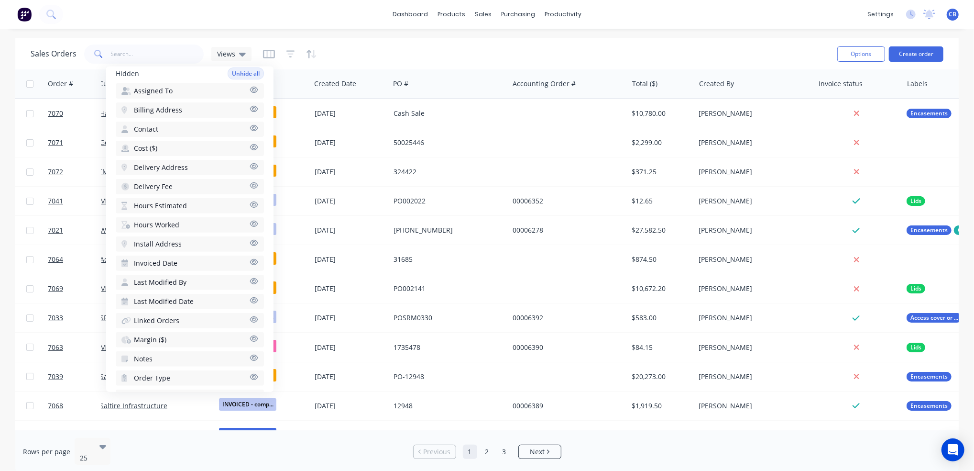
scroll to position [0, 8]
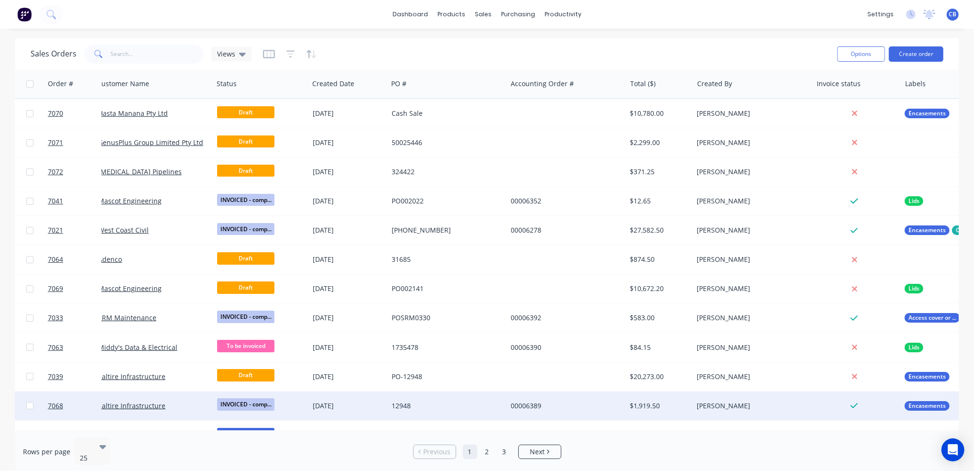
drag, startPoint x: 424, startPoint y: 430, endPoint x: 742, endPoint y: 413, distance: 319.0
click at [731, 353] on div "Sales Orders Views Options Create order Order # Customer Name Status Created Da…" at bounding box center [487, 255] width 944 height 435
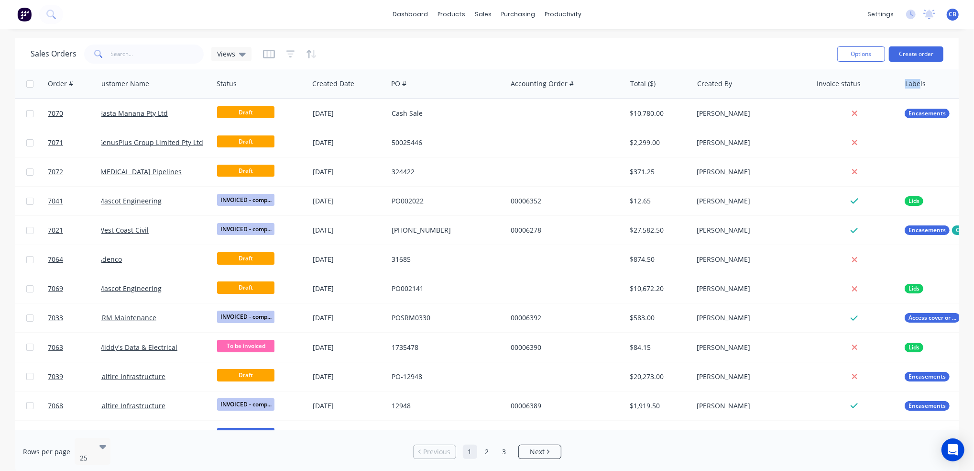
drag, startPoint x: 919, startPoint y: 93, endPoint x: 921, endPoint y: 87, distance: 6.5
click at [731, 55] on div "Sales Orders Views" at bounding box center [430, 53] width 799 height 23
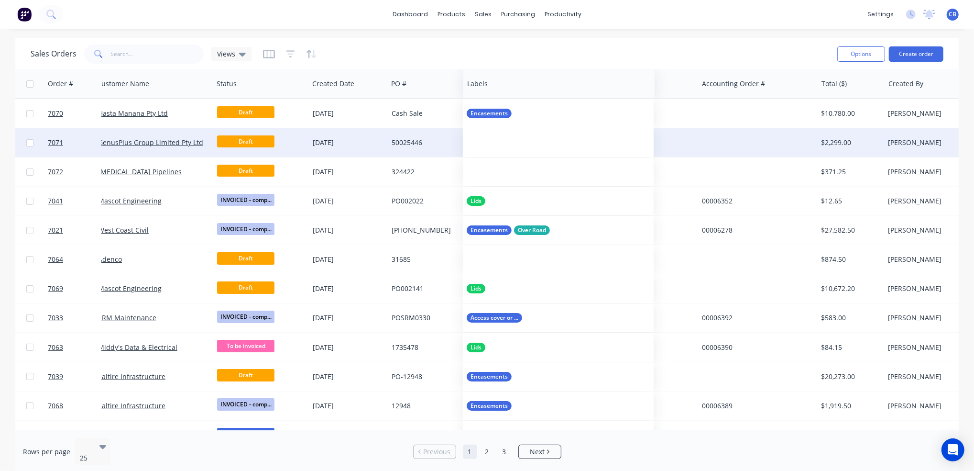
drag, startPoint x: 919, startPoint y: 90, endPoint x: 480, endPoint y: 150, distance: 442.3
click at [480, 150] on div "Order # Customer Name Status Created Date PO # Accounting Order # Total ($) Cre…" at bounding box center [550, 448] width 1086 height 759
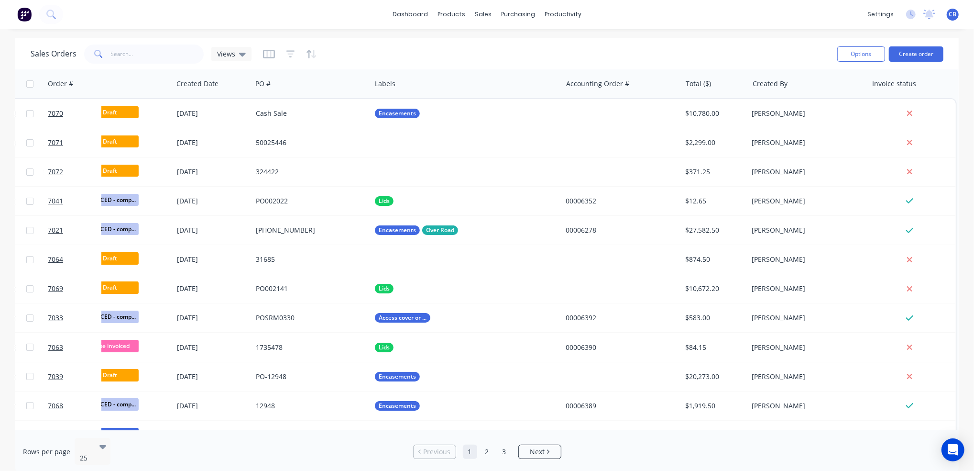
scroll to position [0, 0]
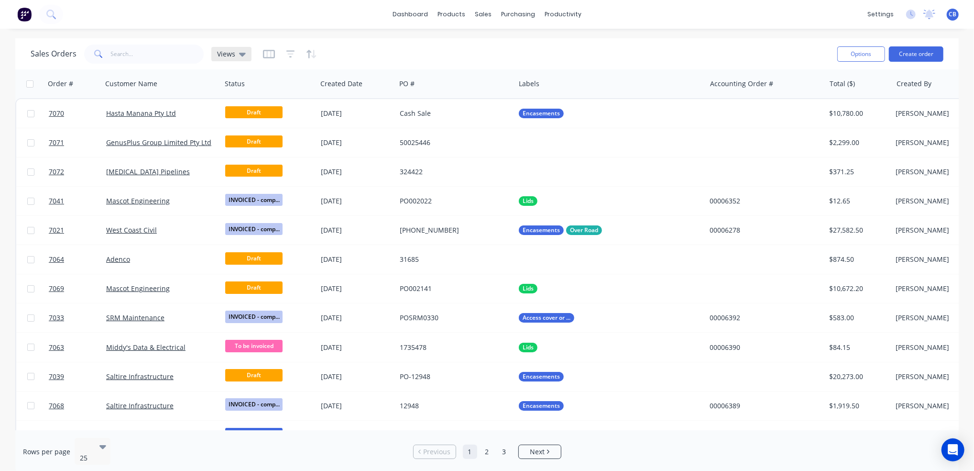
click at [243, 58] on div "Views" at bounding box center [231, 54] width 40 height 14
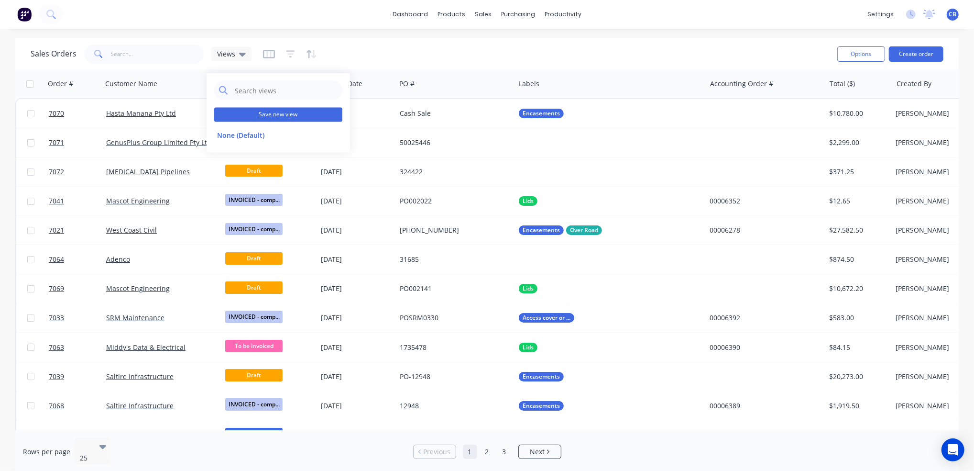
click at [261, 111] on button "Save new view" at bounding box center [278, 115] width 128 height 14
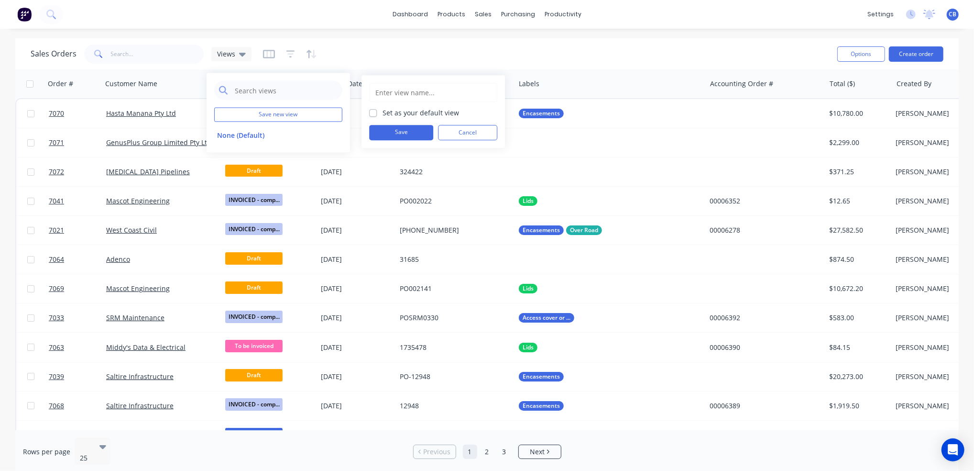
click at [383, 114] on label "Set as your default view" at bounding box center [421, 113] width 77 height 10
click at [373, 114] on input "Set as your default view" at bounding box center [373, 112] width 8 height 9
checkbox input "true"
click at [413, 93] on input "text" at bounding box center [434, 92] width 118 height 18
type input "d"
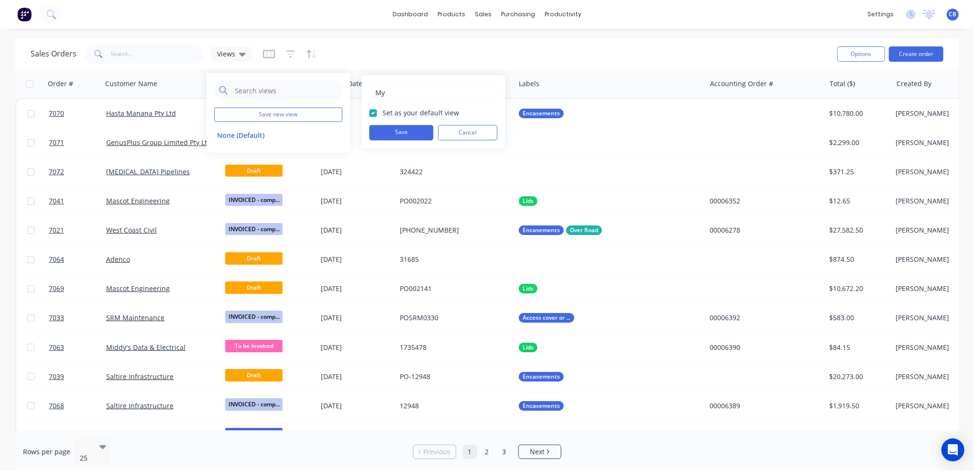
type input "M"
type input "My view"
click at [404, 138] on button "Save" at bounding box center [401, 132] width 64 height 15
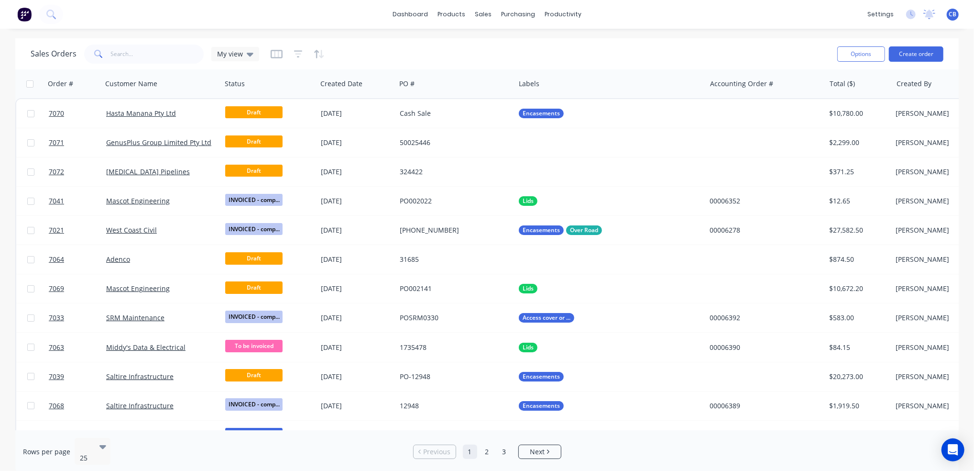
click at [473, 59] on div "Sales Orders My view" at bounding box center [430, 53] width 799 height 23
